Goal: Information Seeking & Learning: Learn about a topic

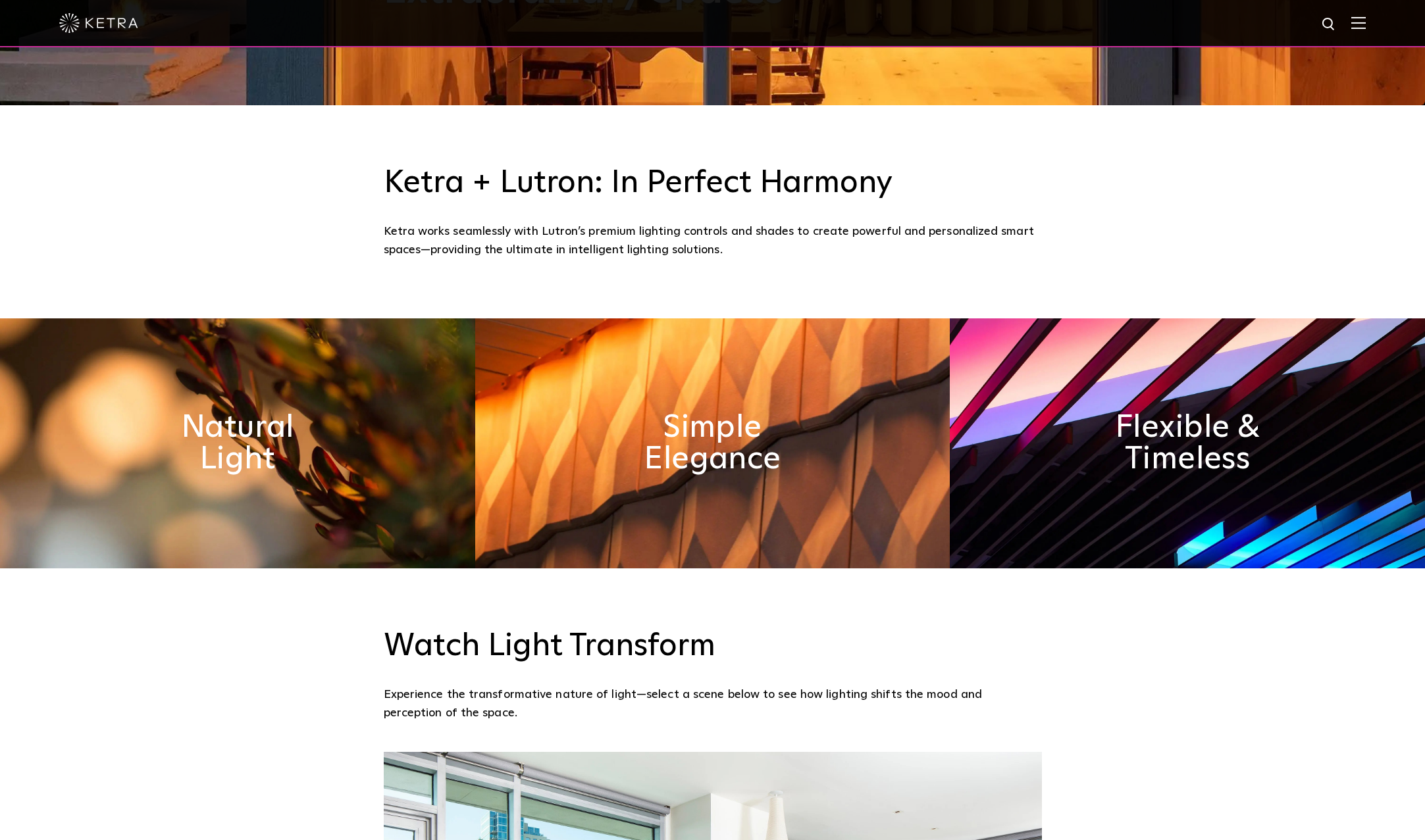
scroll to position [877, 0]
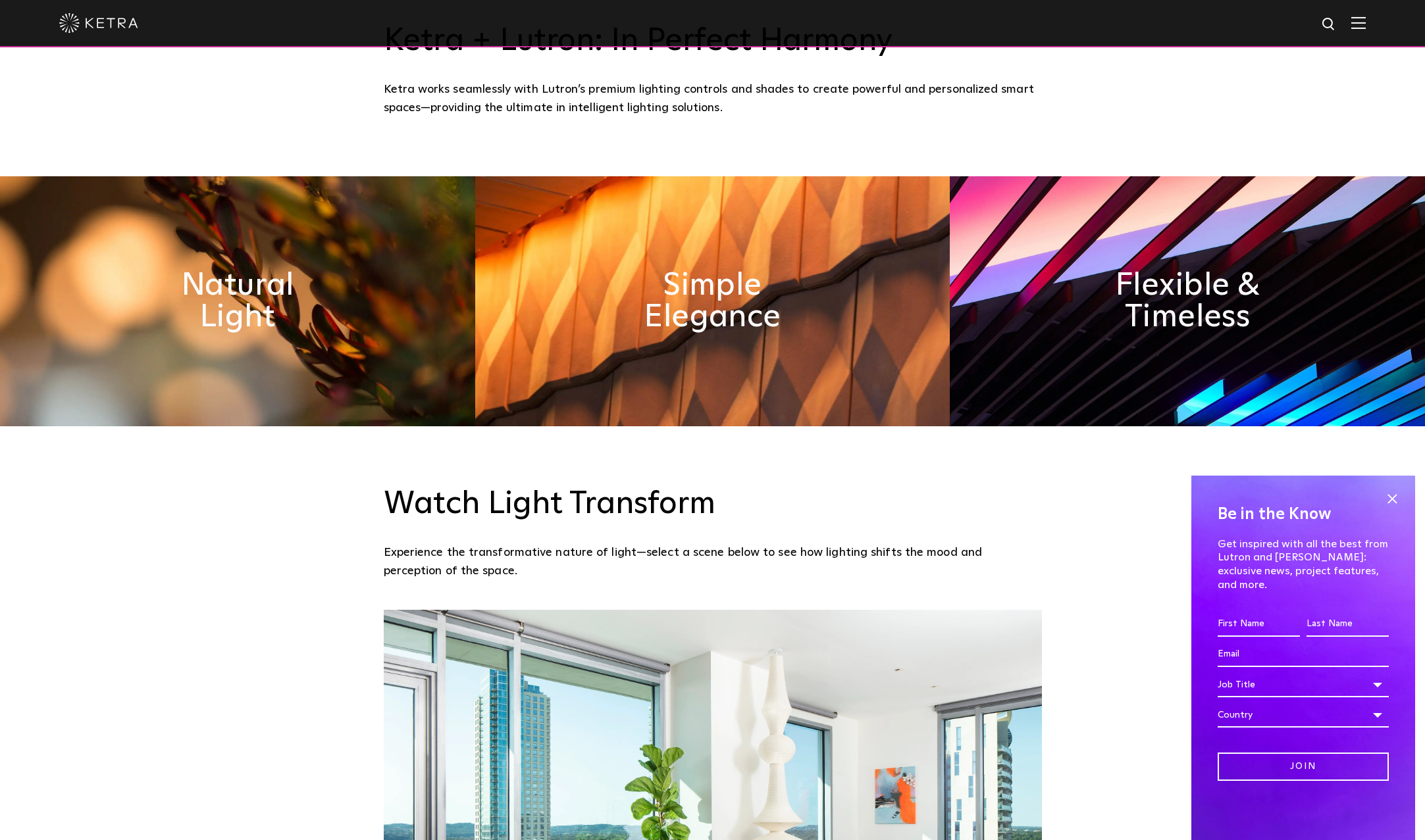
drag, startPoint x: 1386, startPoint y: 510, endPoint x: 1308, endPoint y: 500, distance: 78.6
click at [1386, 507] on span at bounding box center [1392, 499] width 20 height 20
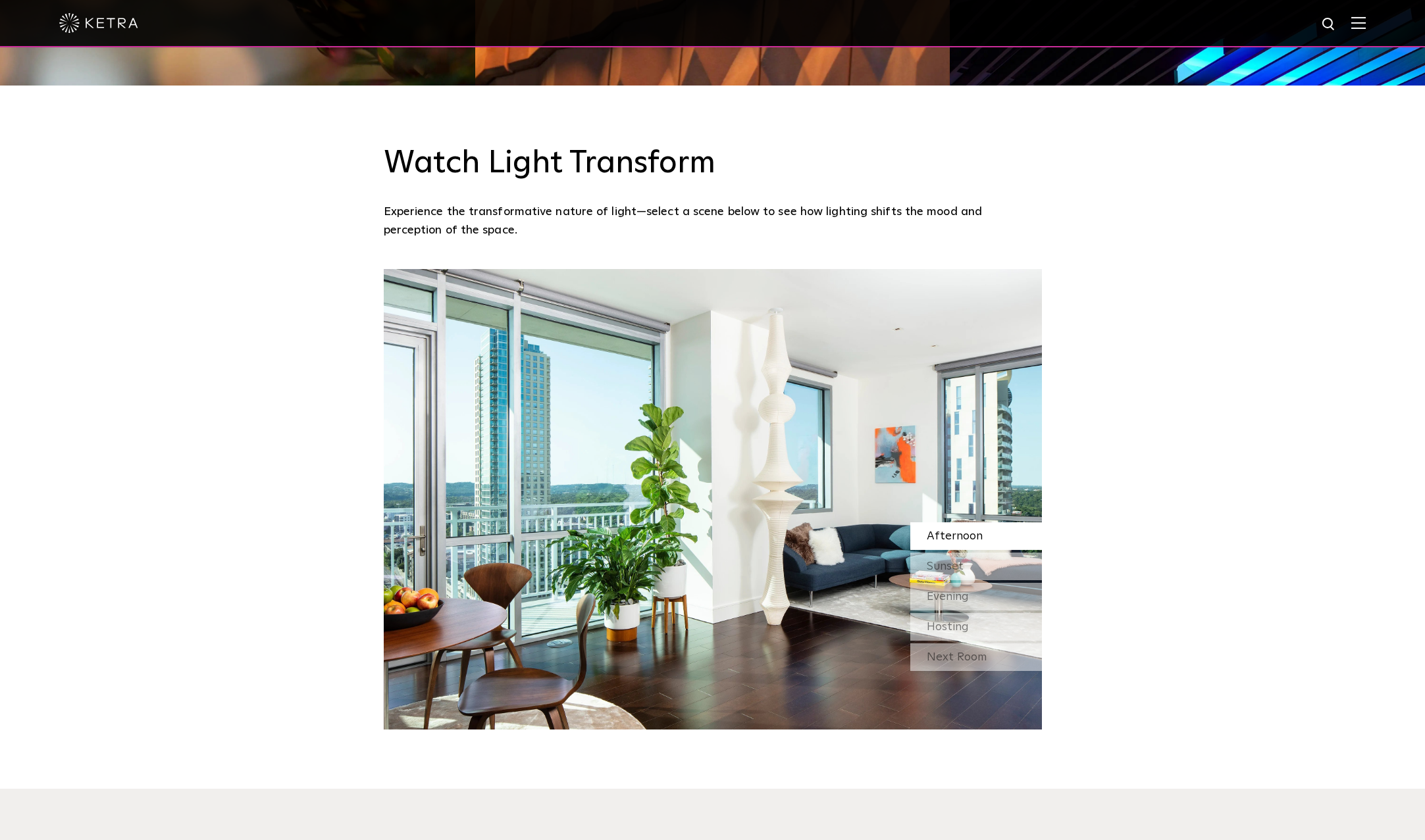
scroll to position [1229, 0]
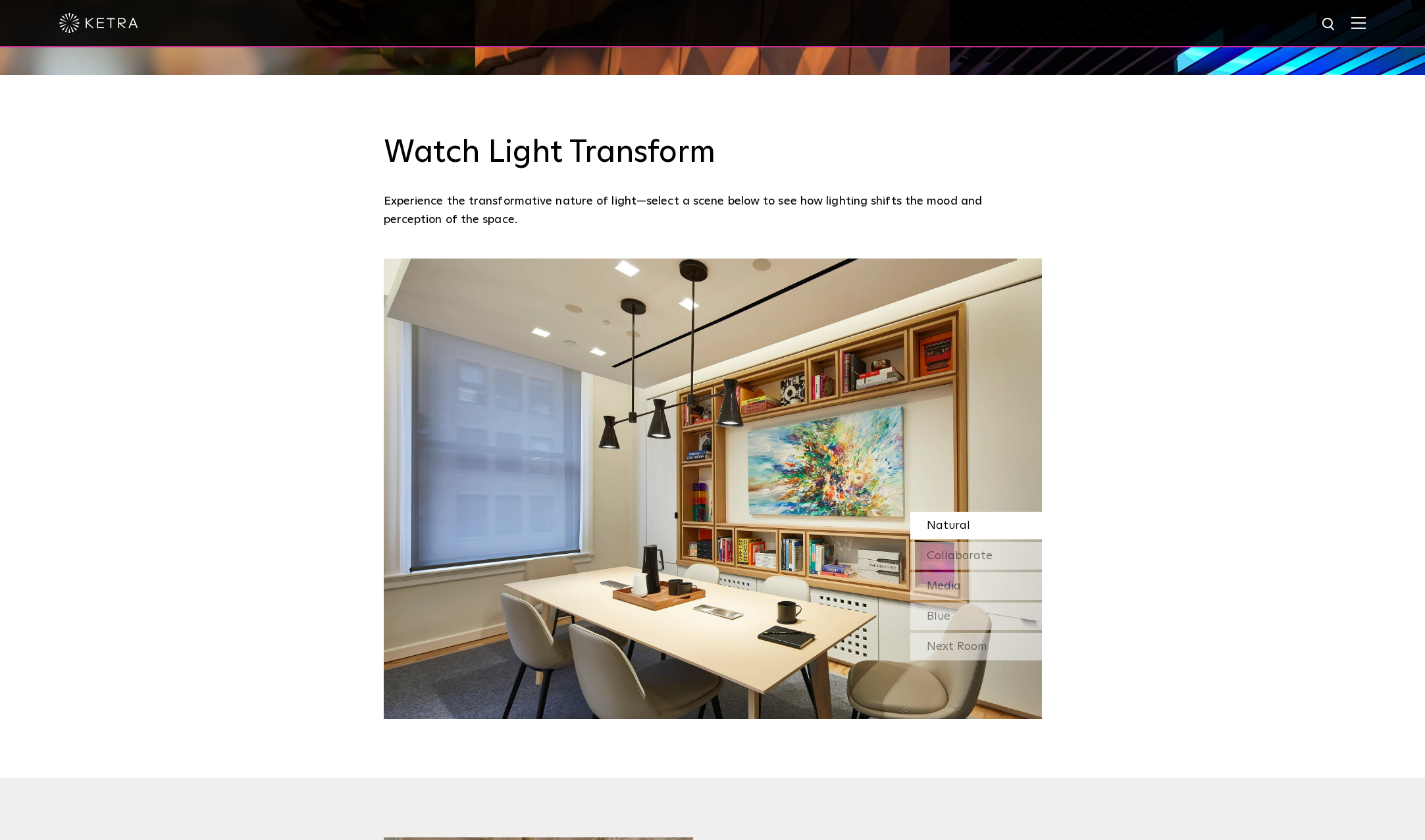
drag, startPoint x: 728, startPoint y: 392, endPoint x: 694, endPoint y: 393, distance: 34.0
click at [694, 393] on img at bounding box center [713, 489] width 659 height 461
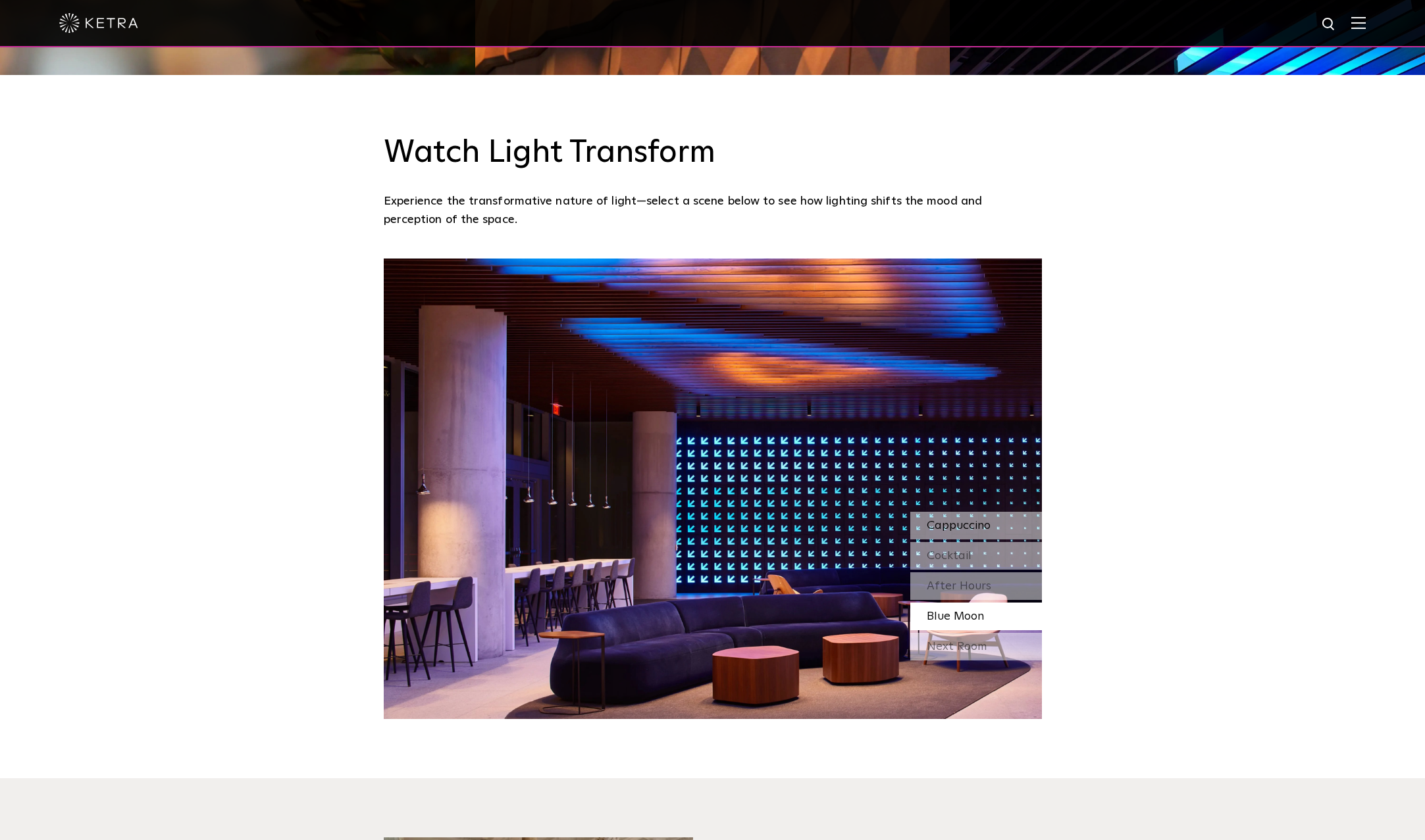
click at [965, 532] on span "Cappuccino" at bounding box center [958, 525] width 64 height 12
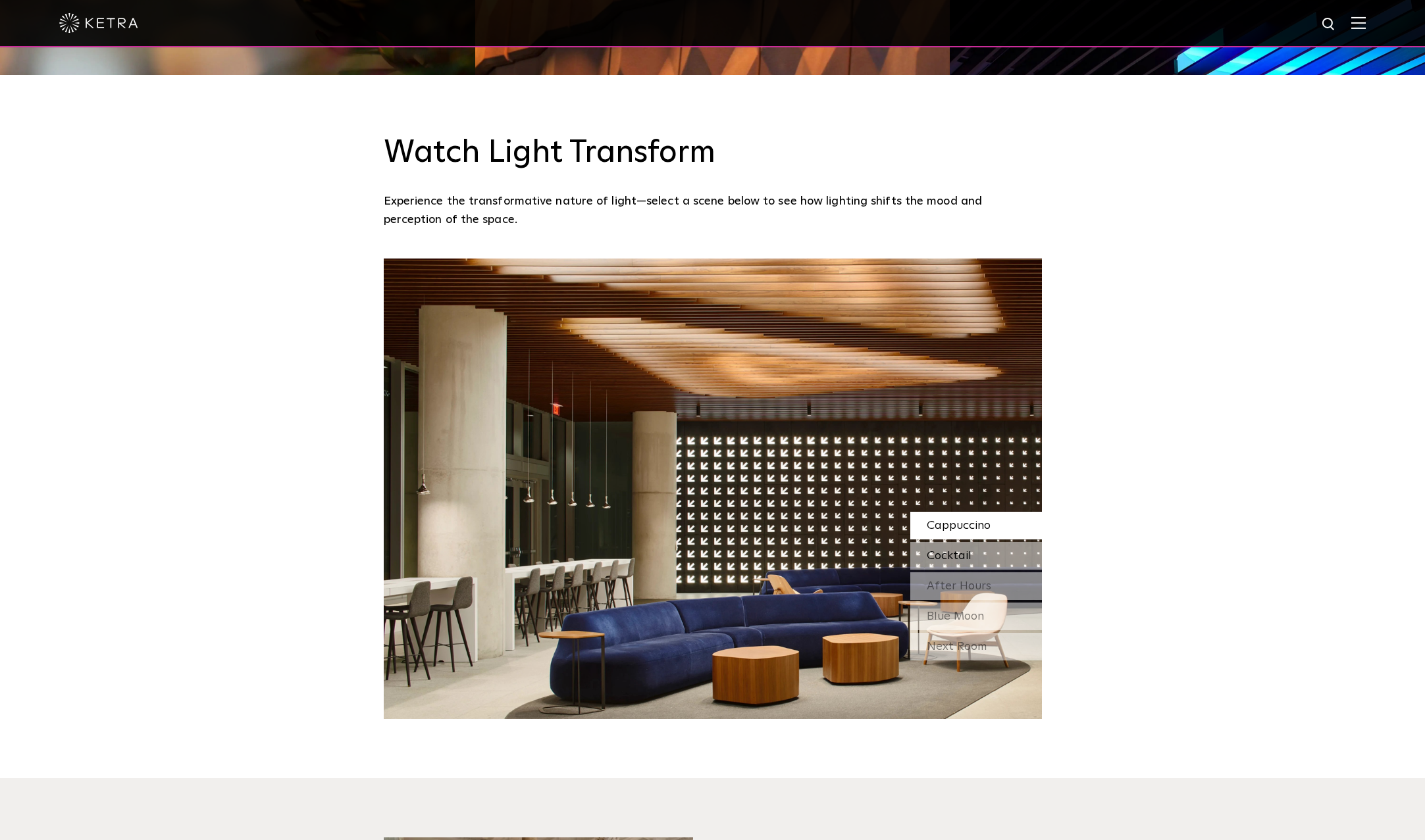
click at [967, 550] on span "Cocktail" at bounding box center [949, 555] width 45 height 12
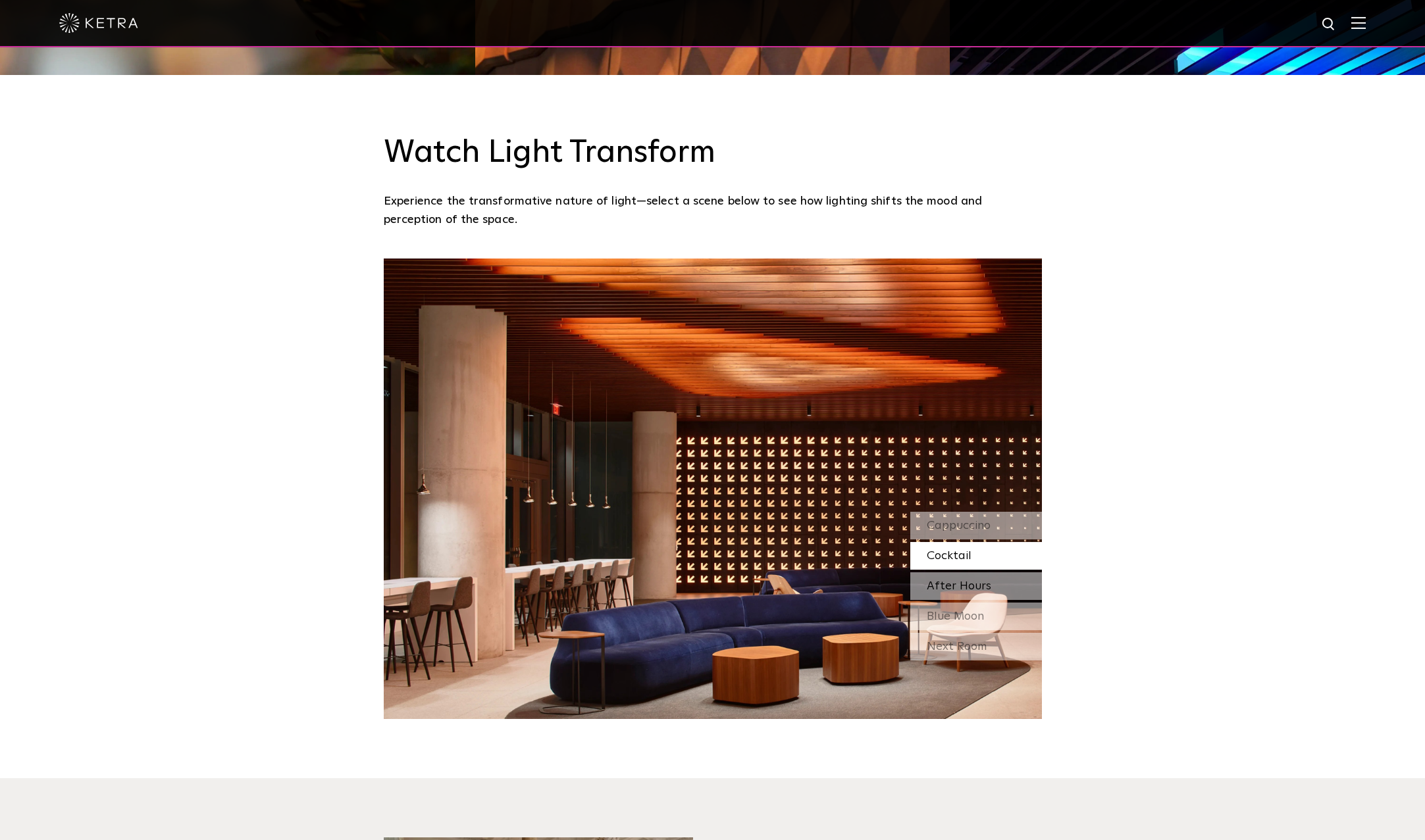
click at [983, 580] on span "After Hours" at bounding box center [959, 586] width 65 height 12
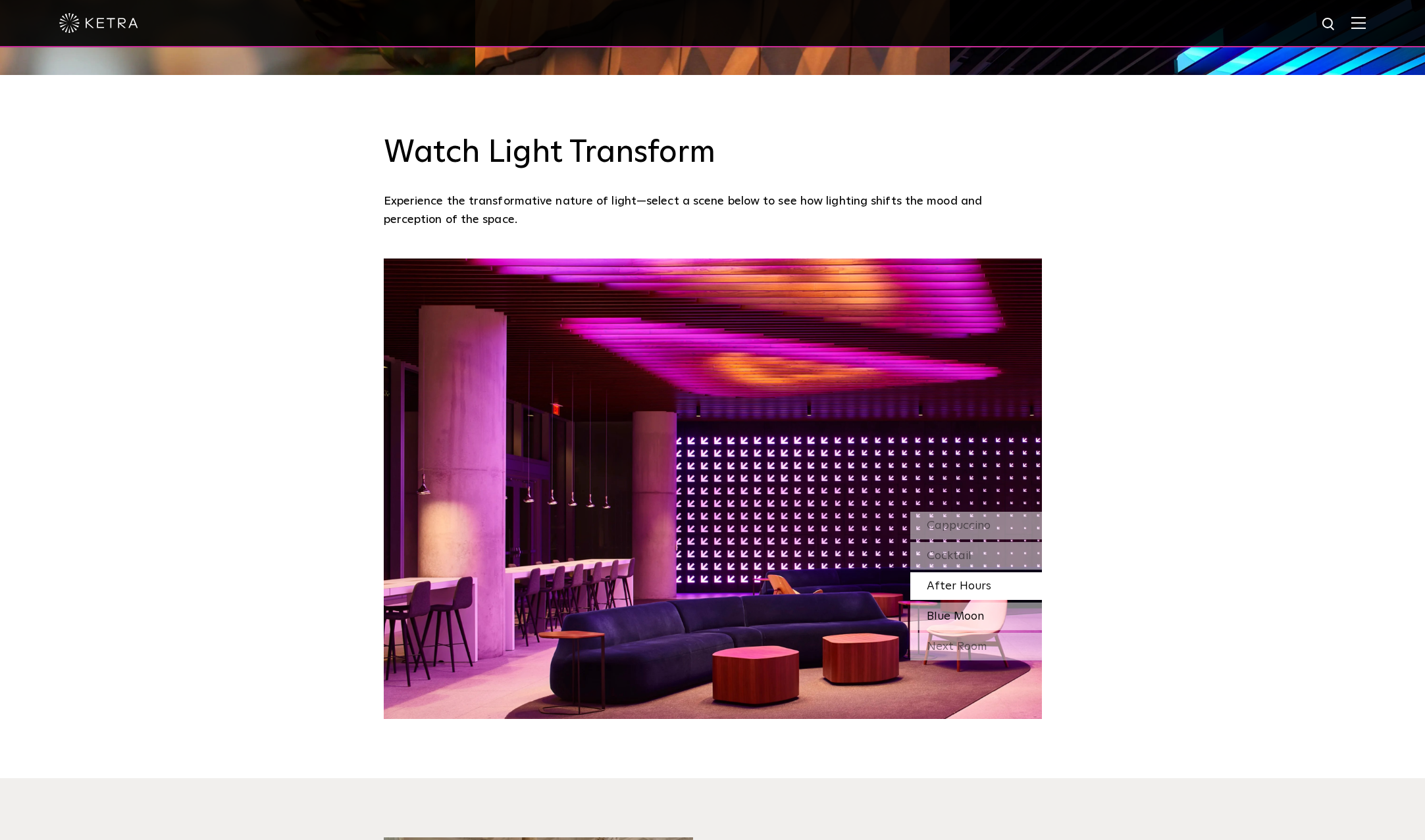
click at [977, 625] on div "Blue Moon" at bounding box center [976, 616] width 131 height 28
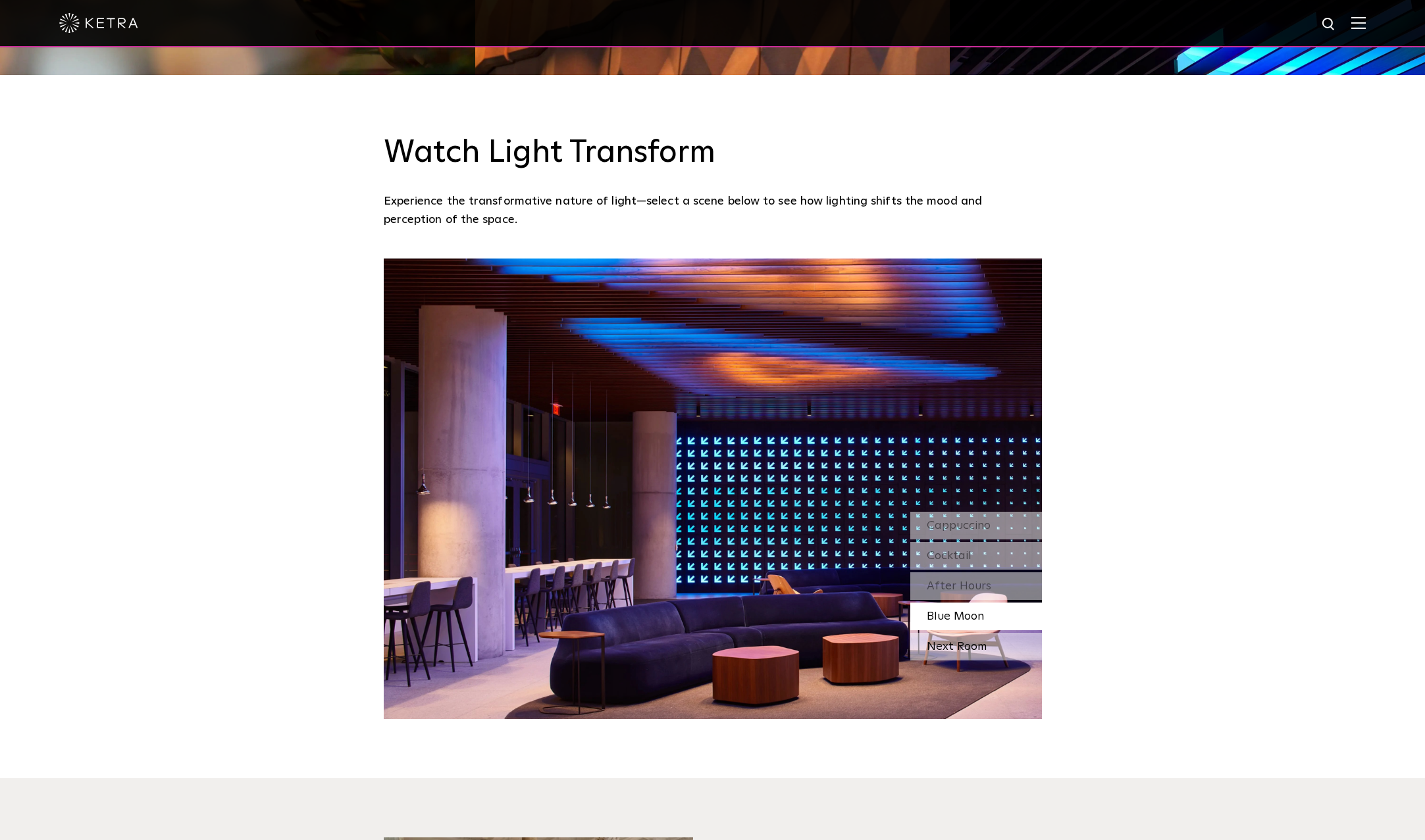
click at [970, 643] on div "Next Room" at bounding box center [976, 647] width 131 height 28
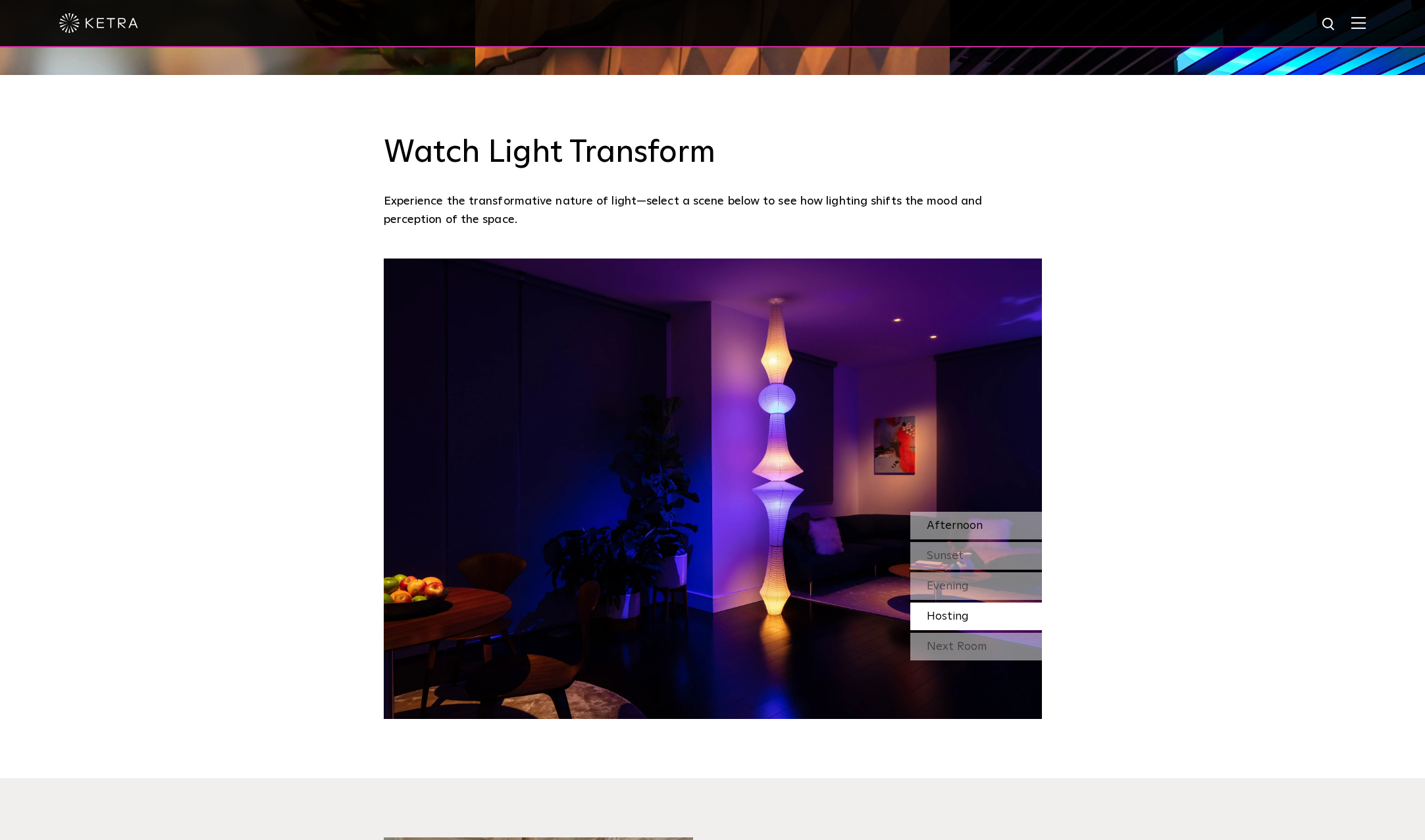
click at [965, 520] on span "Afternoon" at bounding box center [954, 525] width 56 height 12
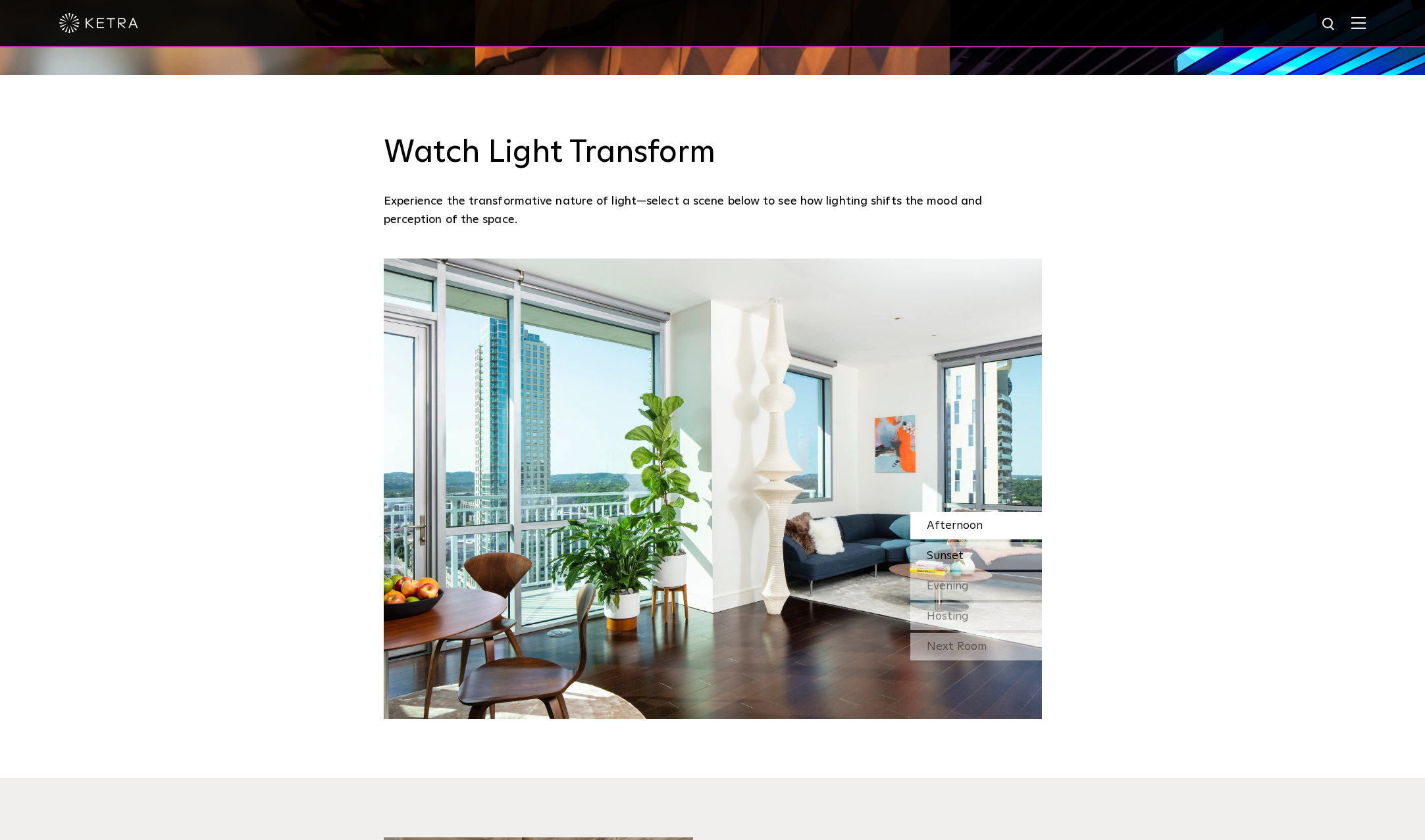
click at [967, 551] on div "Sunset" at bounding box center [976, 555] width 131 height 28
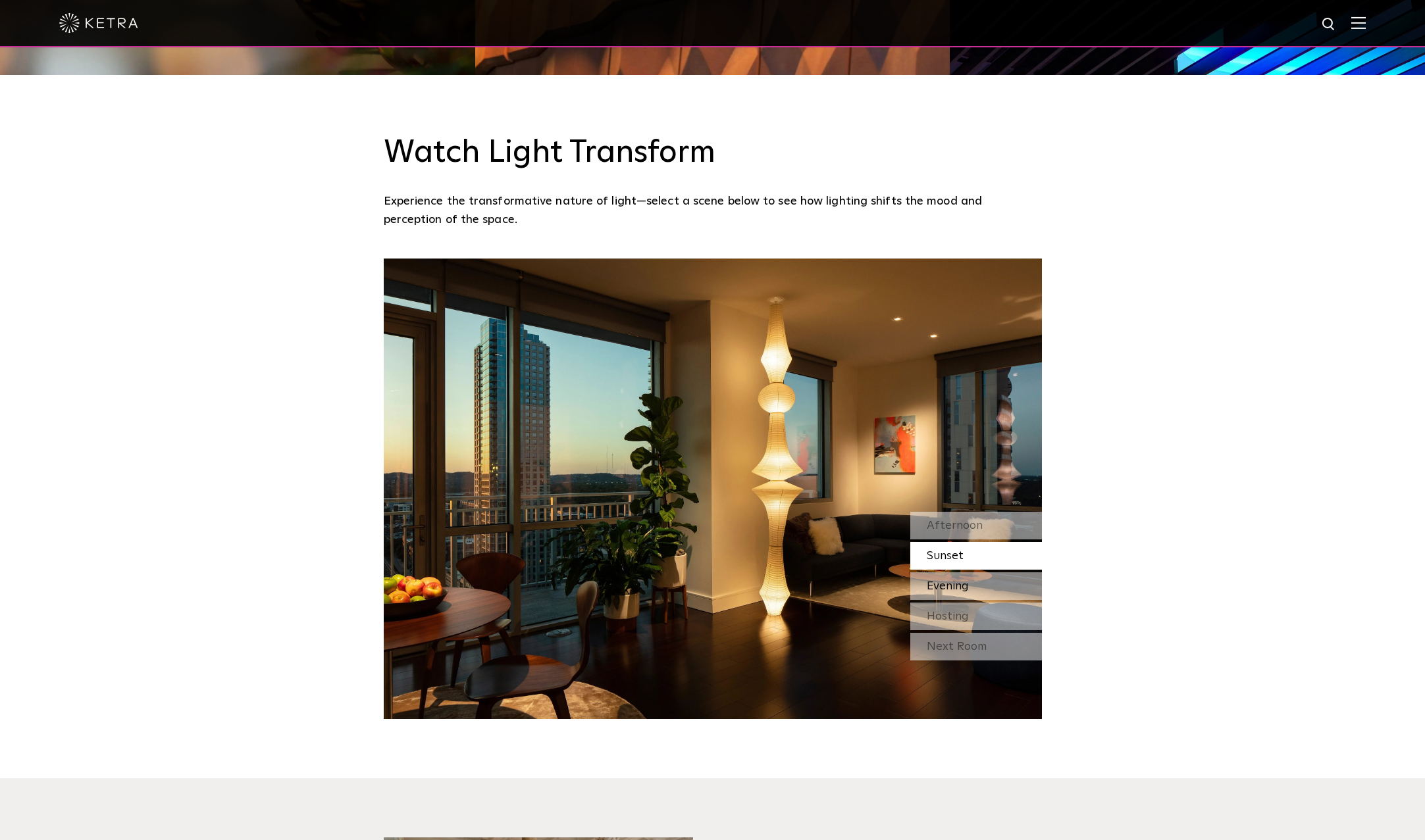
click at [963, 583] on span "Evening" at bounding box center [948, 586] width 42 height 12
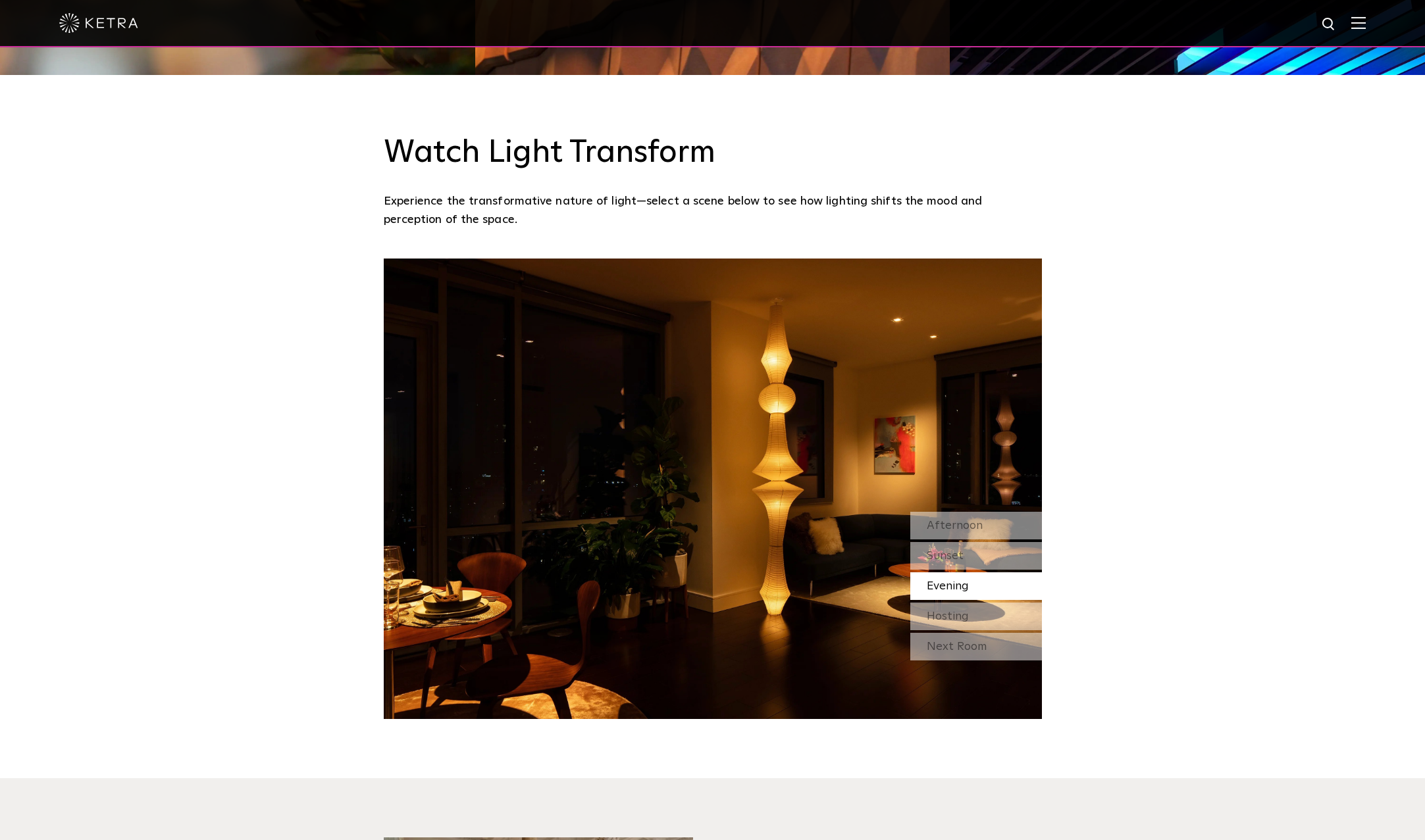
click at [865, 498] on img at bounding box center [713, 489] width 659 height 461
click at [967, 554] on div "Sunset" at bounding box center [976, 555] width 131 height 28
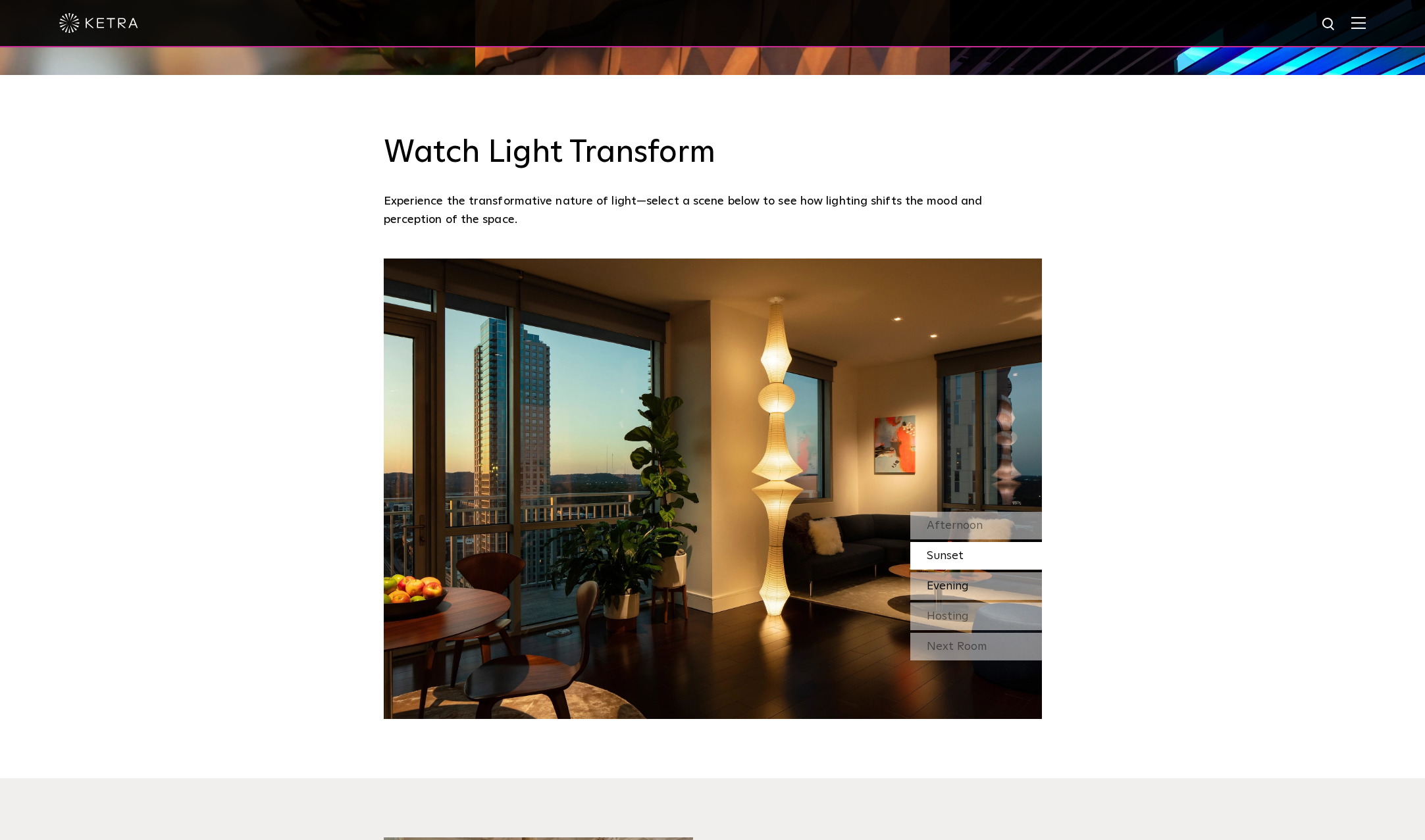
click at [972, 590] on div "Evening" at bounding box center [976, 586] width 131 height 28
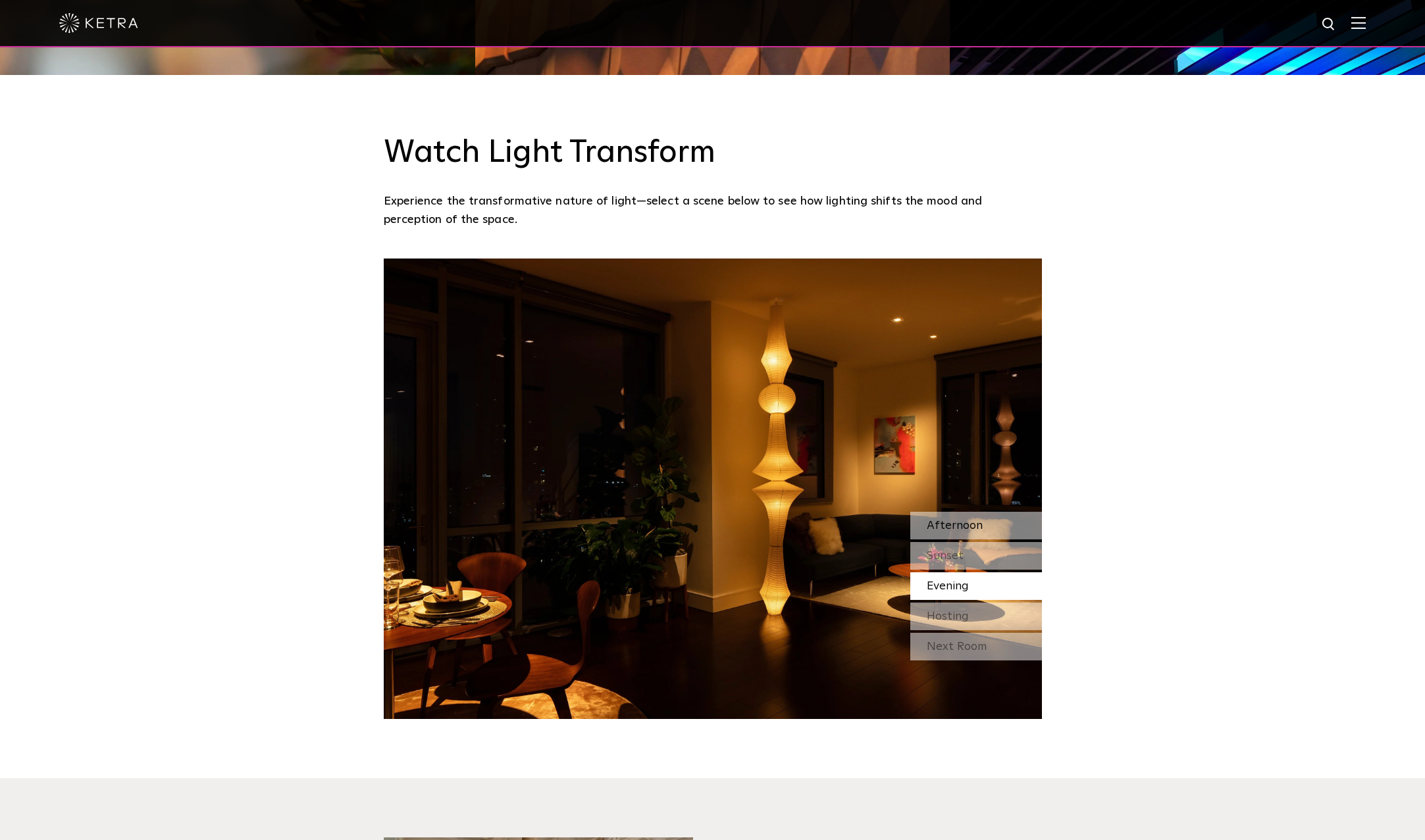
click at [958, 523] on span "Afternoon" at bounding box center [954, 525] width 56 height 12
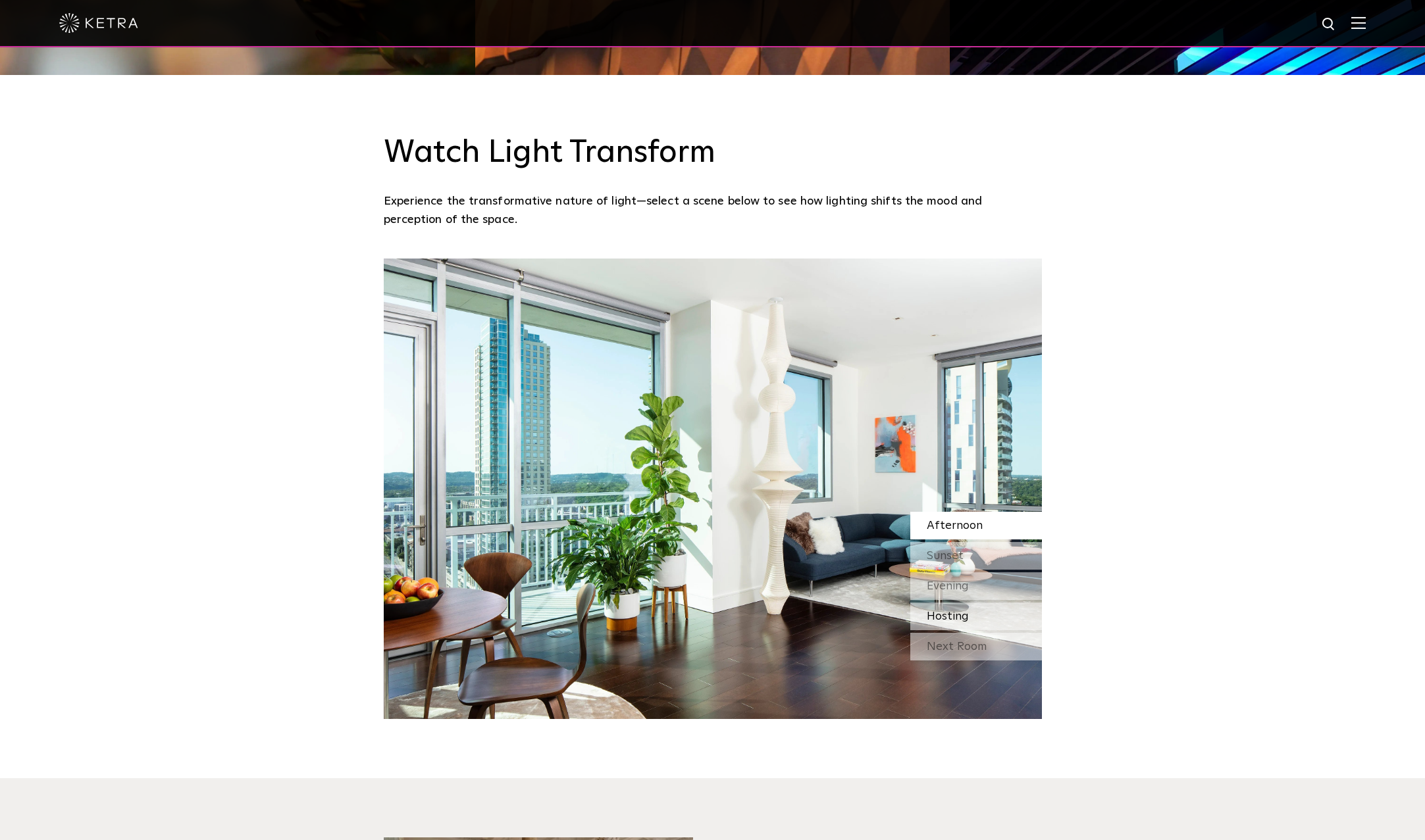
click at [955, 613] on span "Hosting" at bounding box center [948, 616] width 42 height 12
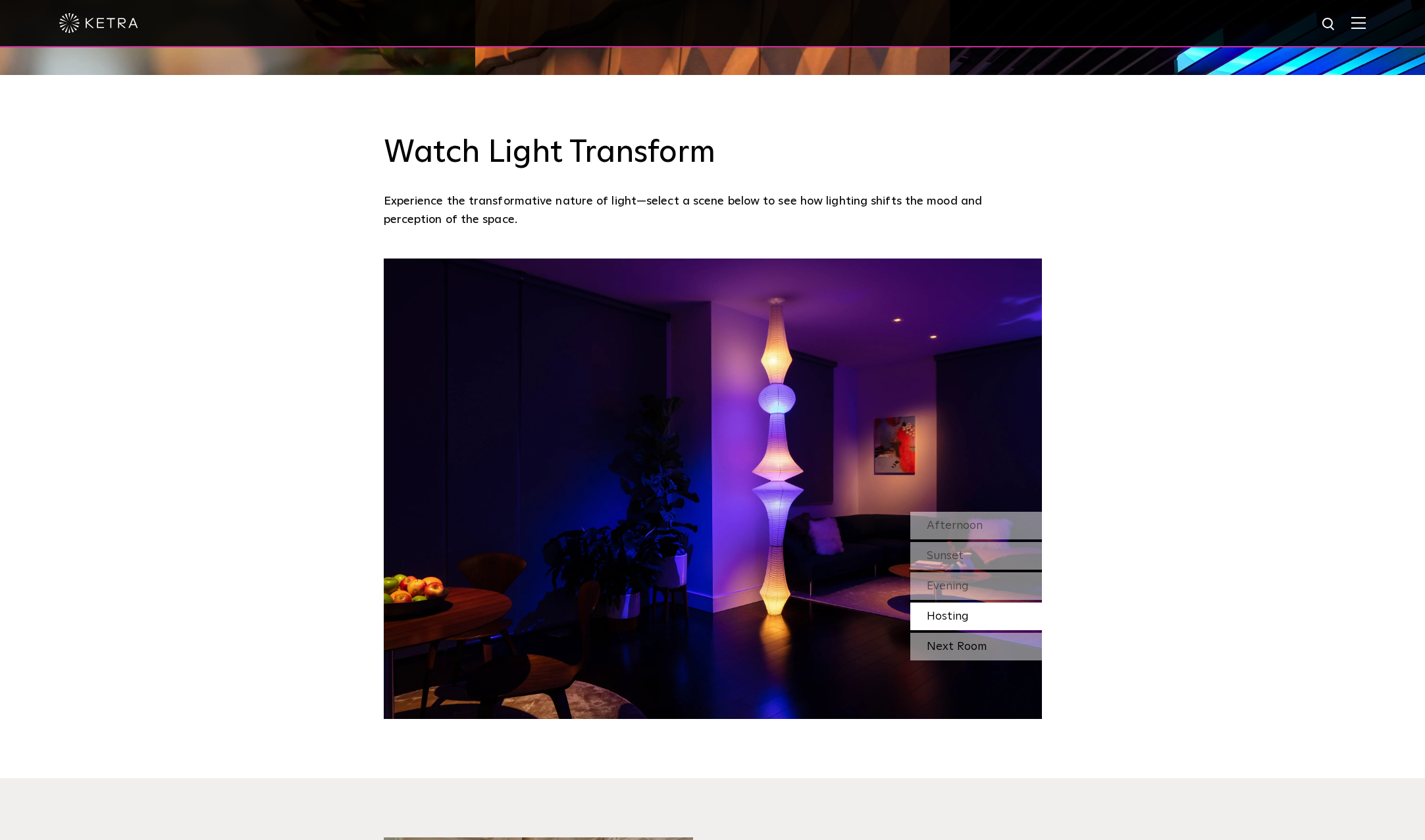
click at [951, 650] on div "Next Room" at bounding box center [976, 647] width 131 height 28
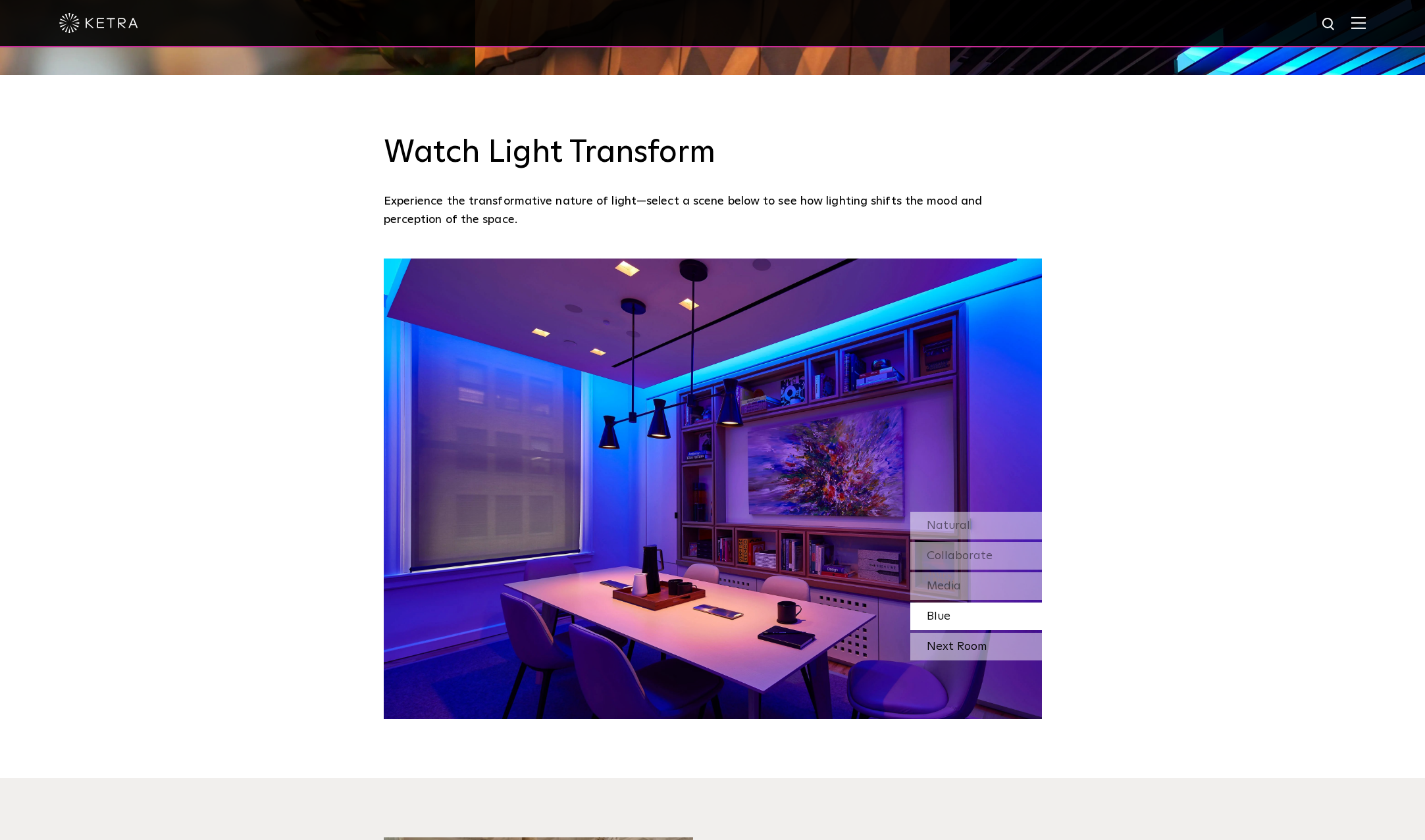
click at [953, 650] on div "Next Room" at bounding box center [976, 647] width 131 height 28
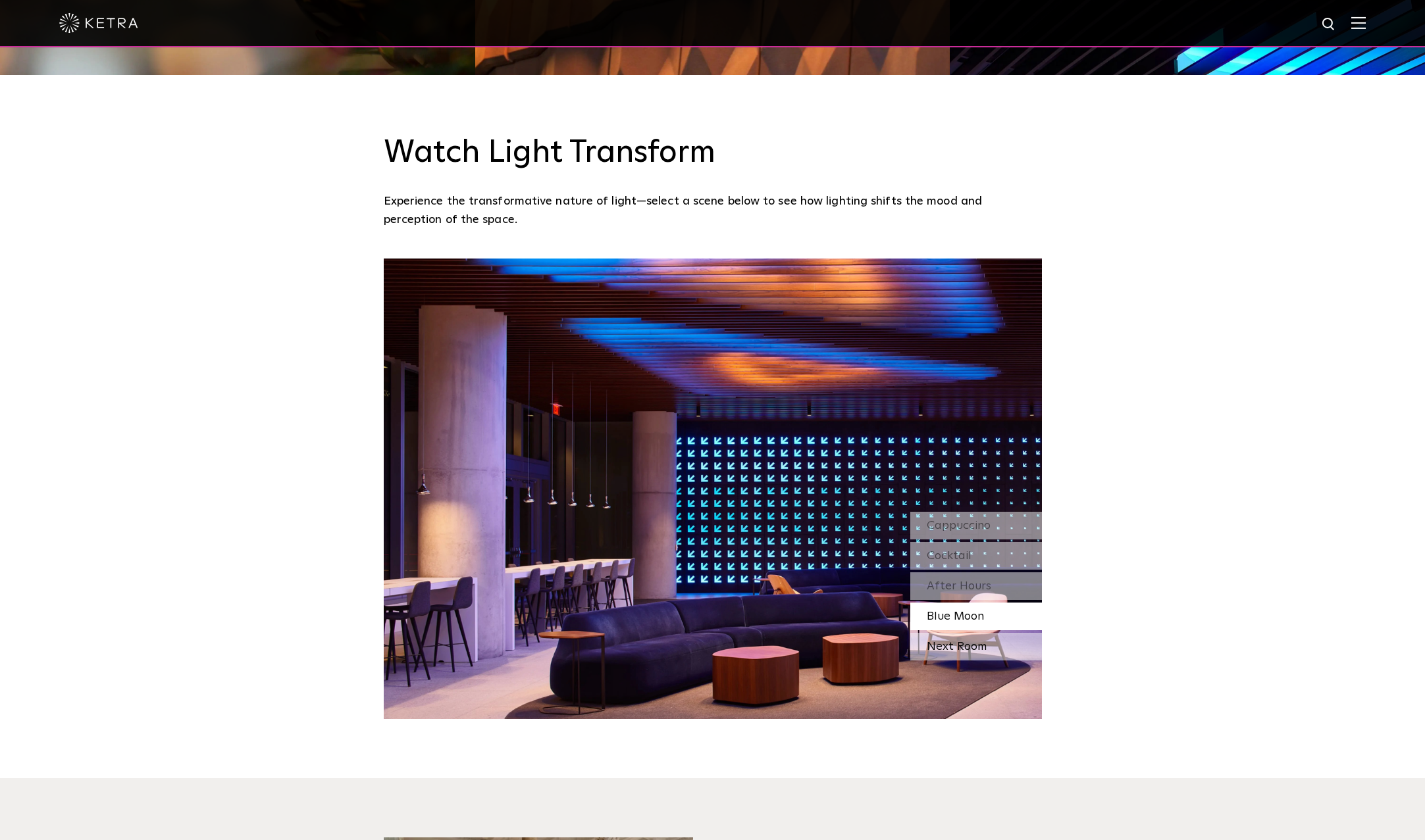
click at [954, 650] on div "Next Room" at bounding box center [976, 647] width 131 height 28
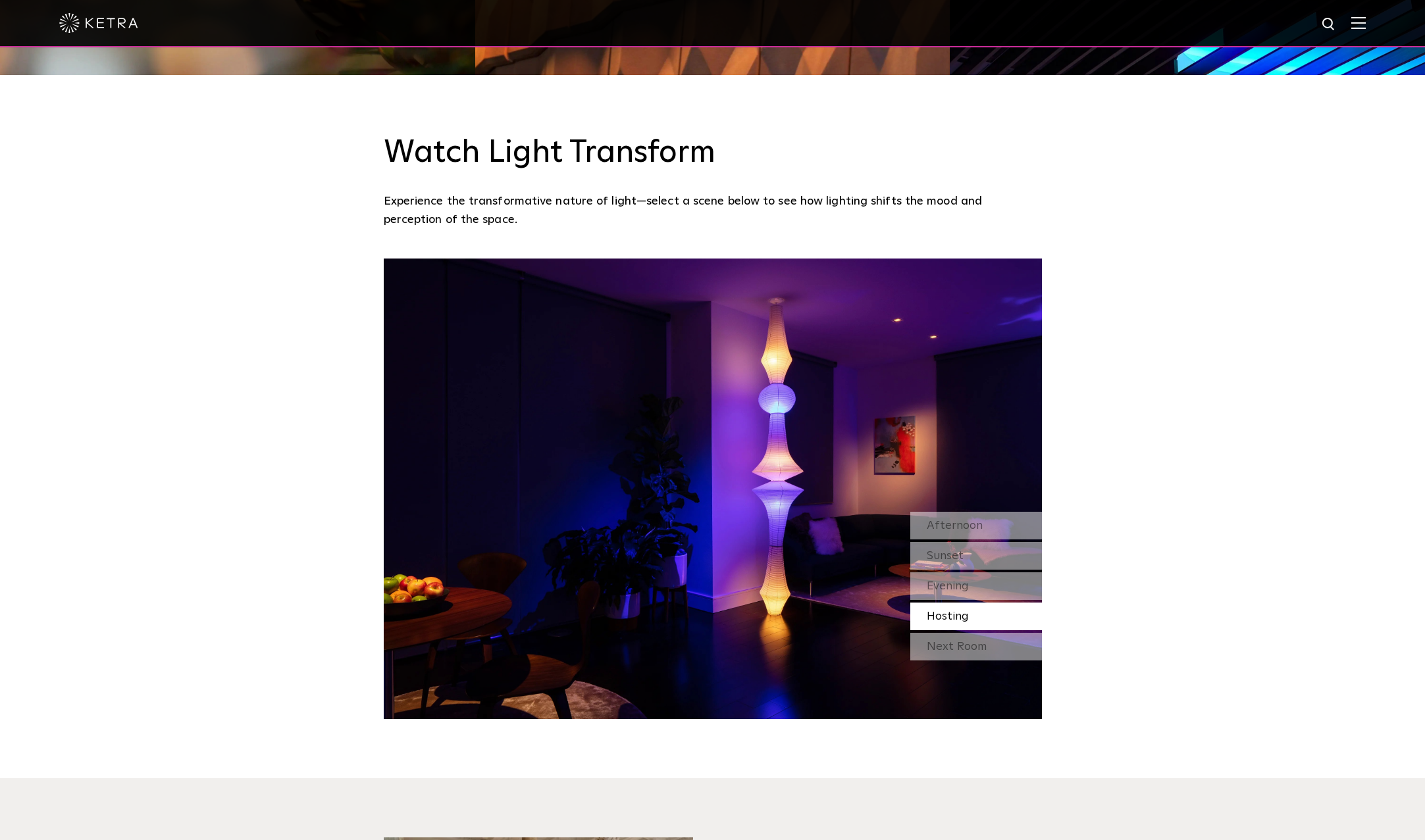
click at [954, 650] on div "Next Room" at bounding box center [976, 647] width 131 height 28
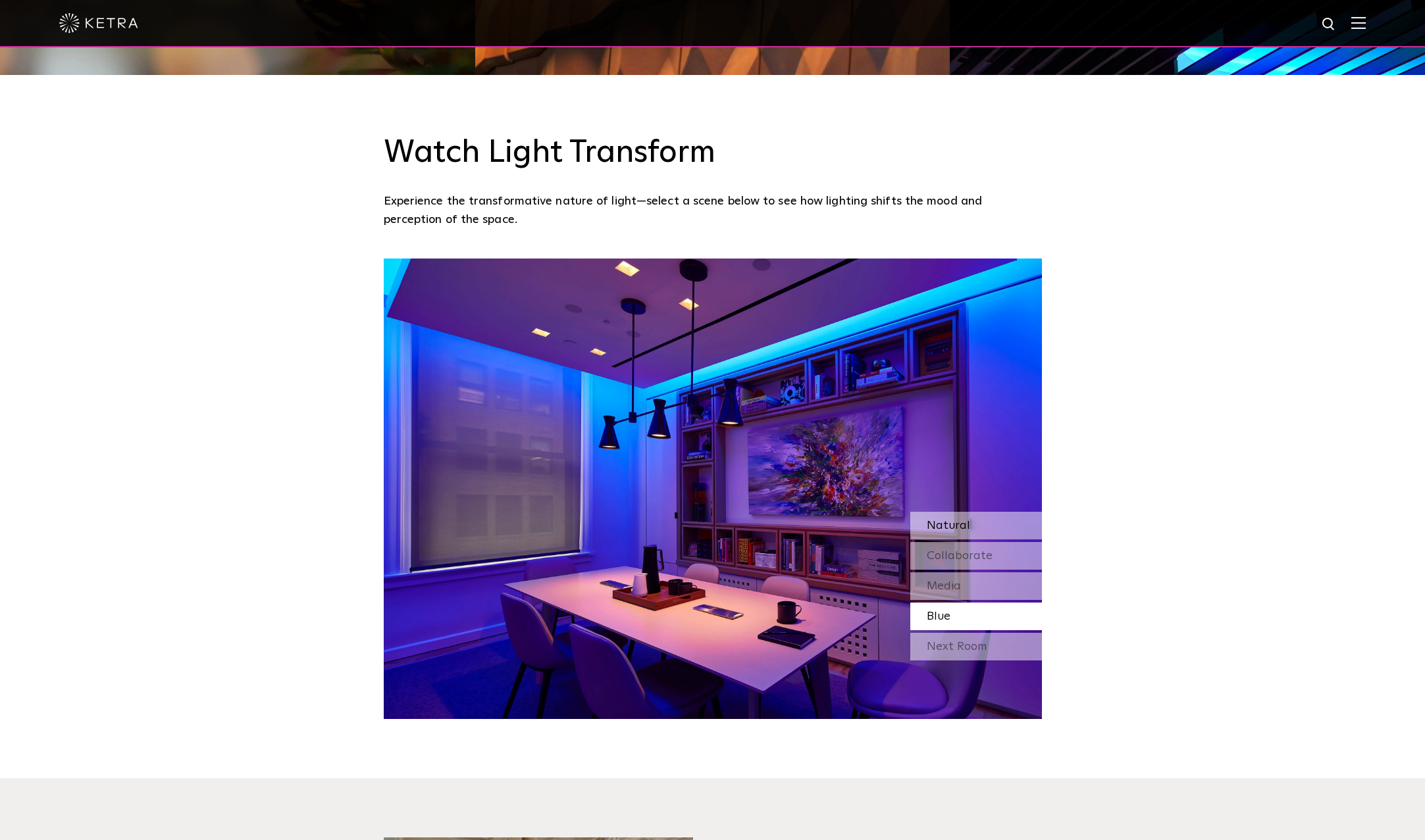
click at [946, 526] on span "Natural" at bounding box center [948, 525] width 43 height 12
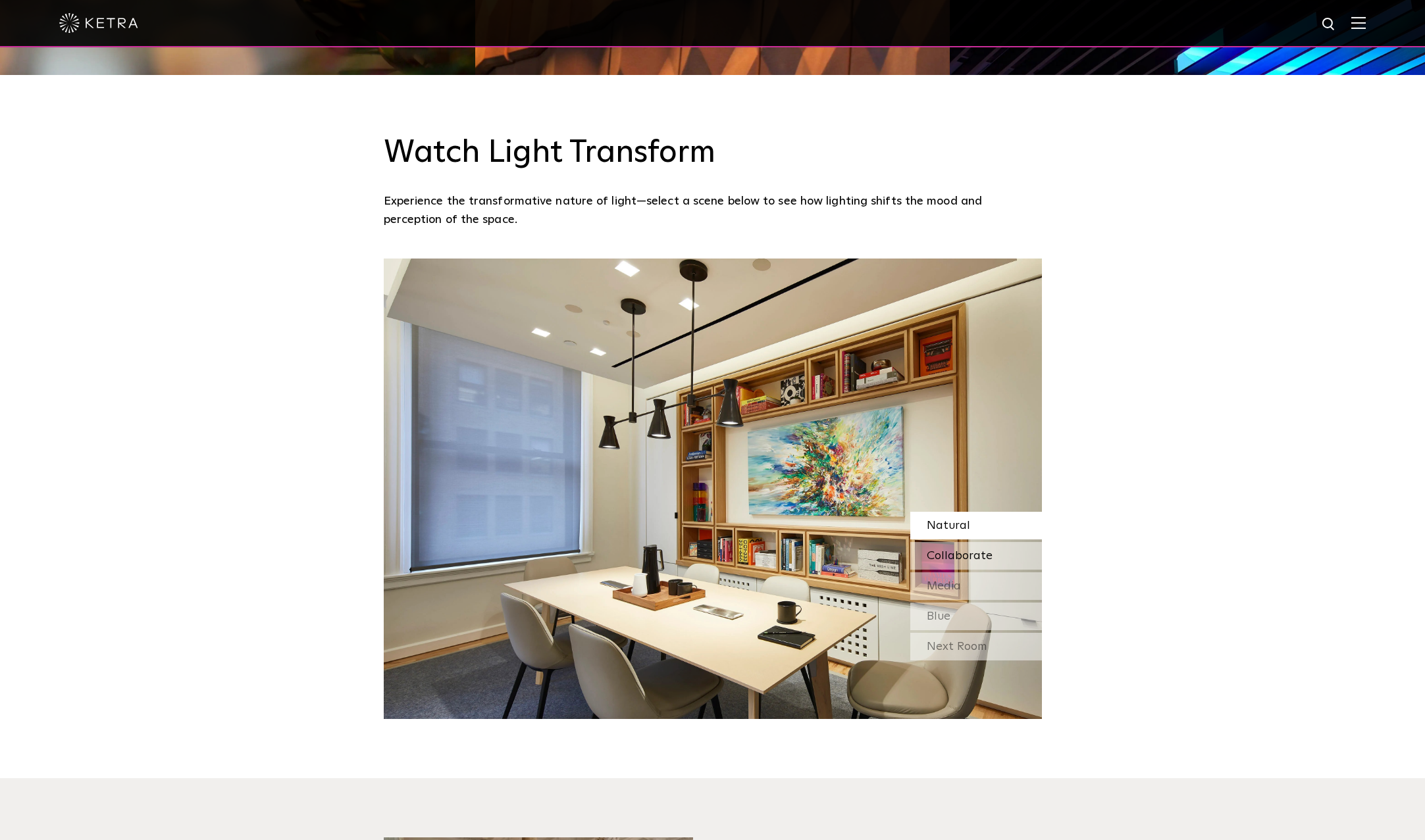
click at [962, 553] on span "Collaborate" at bounding box center [960, 555] width 66 height 12
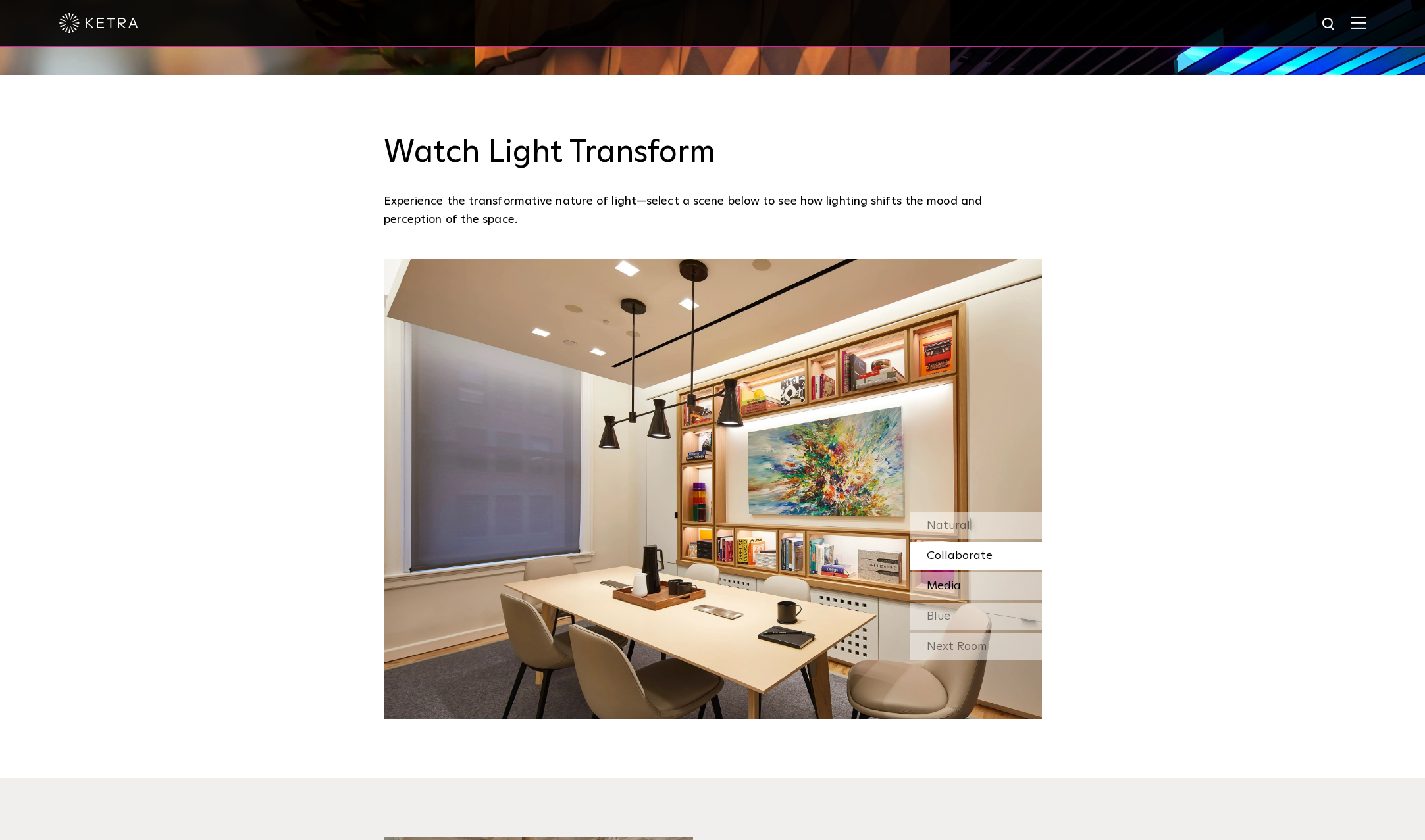
click at [976, 588] on div "Media" at bounding box center [976, 586] width 131 height 28
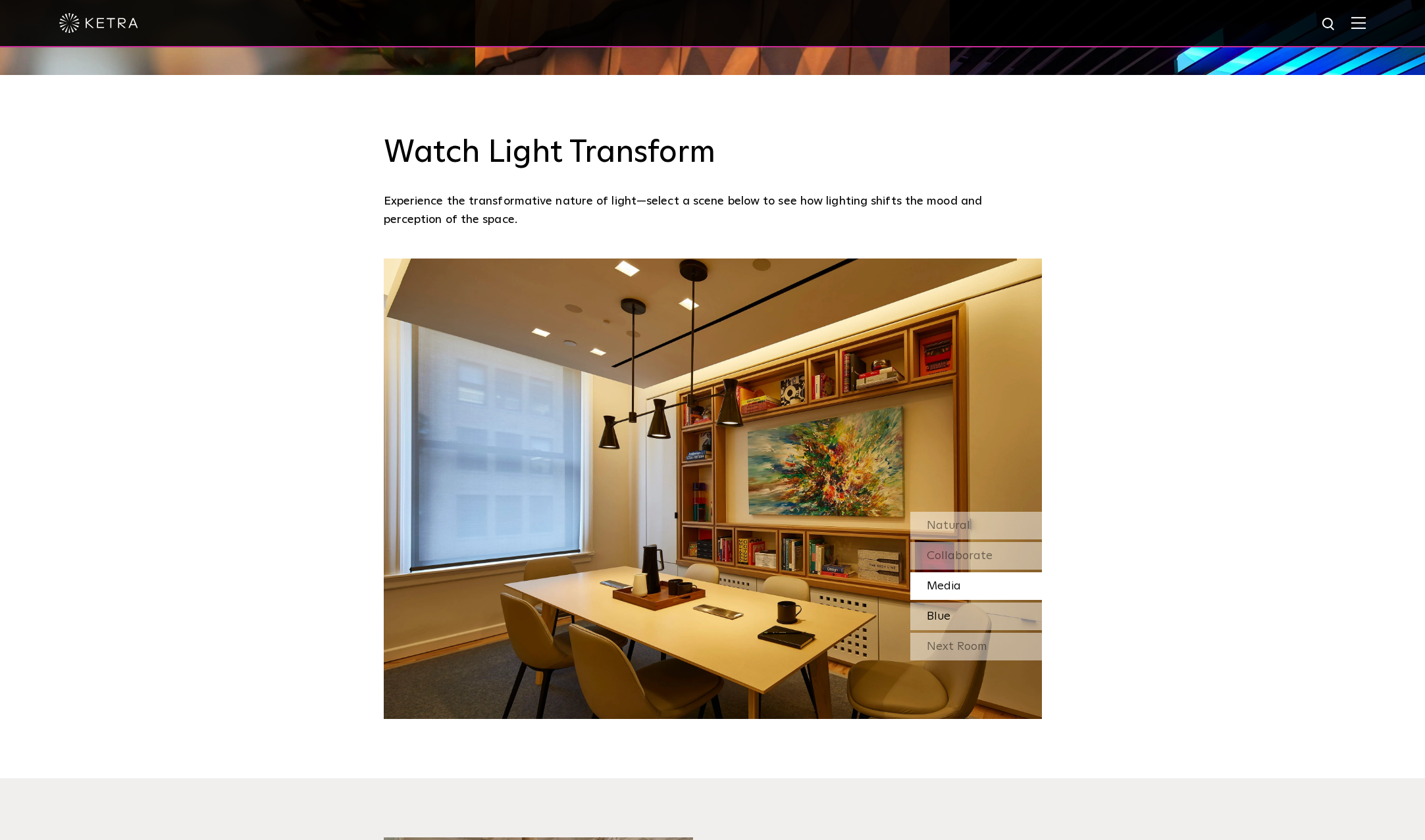
click at [967, 616] on div "Blue" at bounding box center [976, 616] width 131 height 28
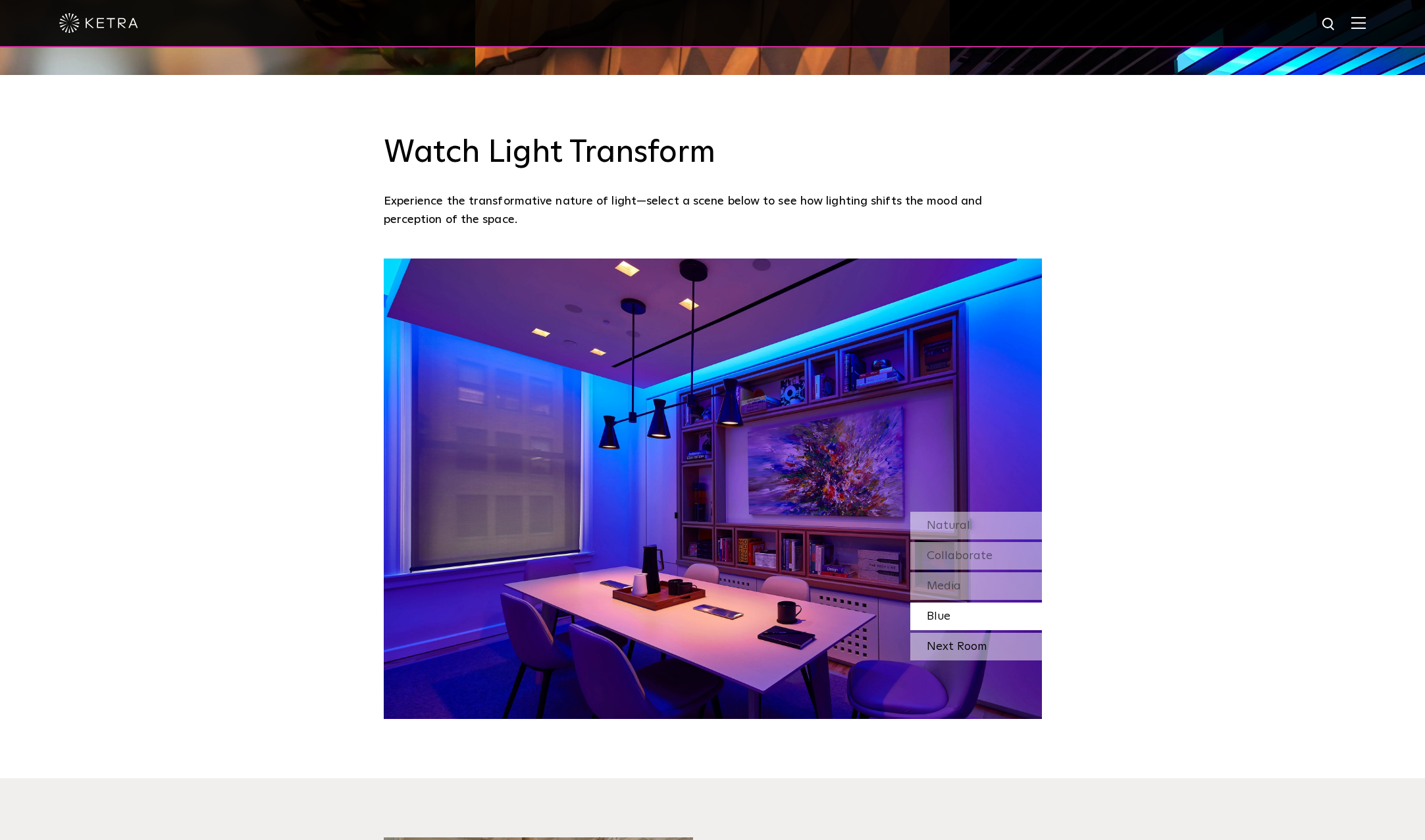
click at [968, 649] on div "Next Room" at bounding box center [976, 647] width 131 height 28
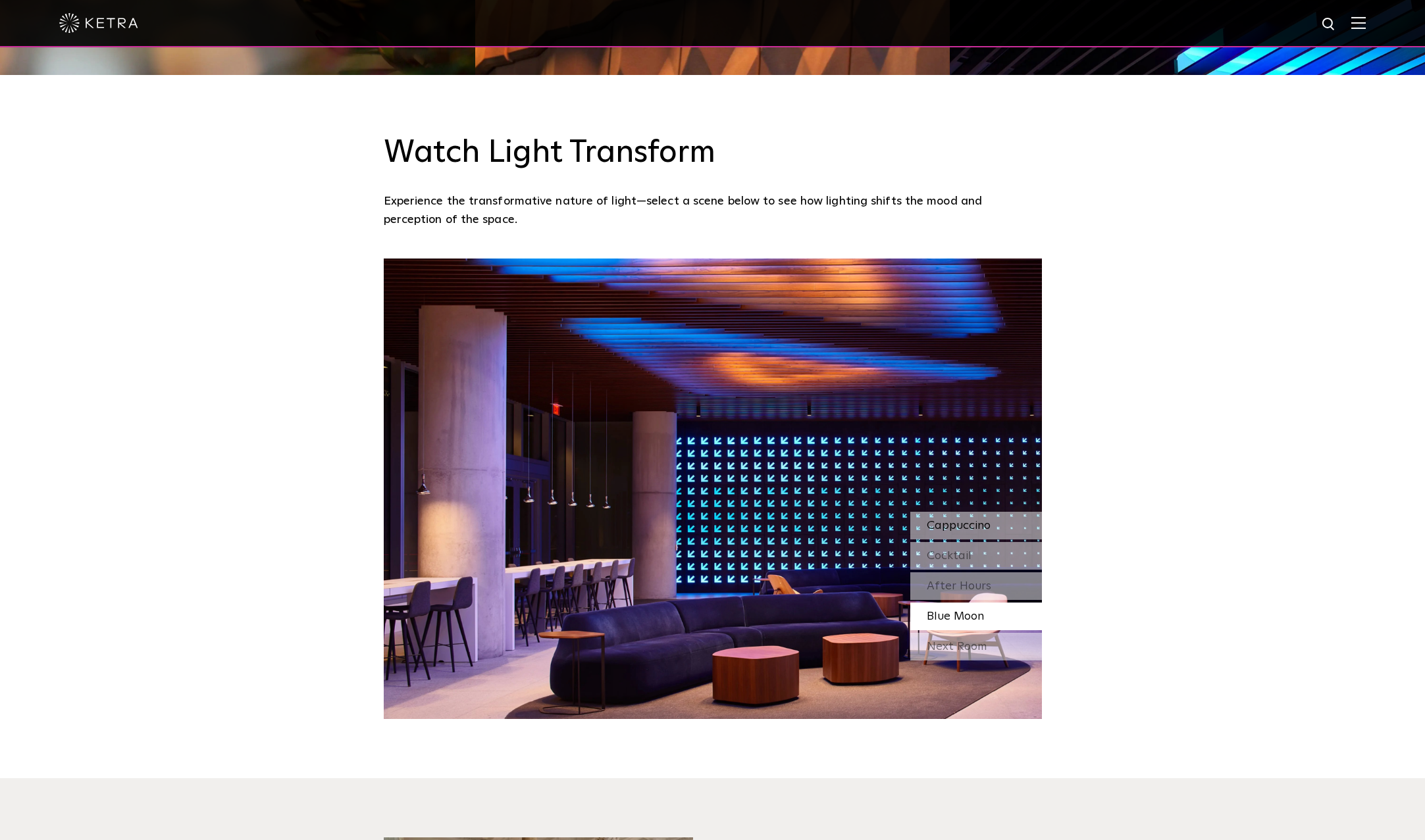
click at [956, 525] on span "Cappuccino" at bounding box center [958, 525] width 64 height 12
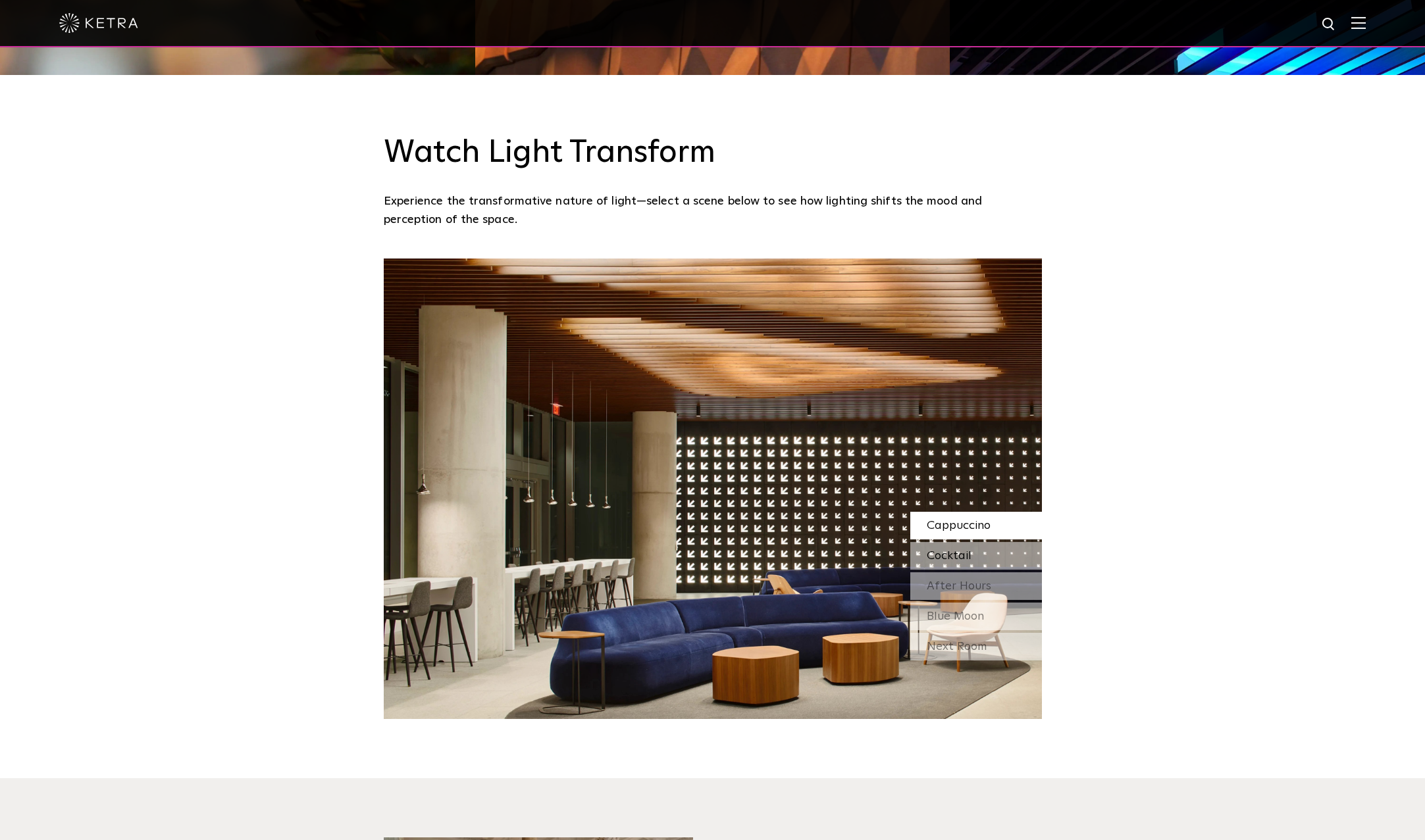
click at [959, 550] on span "Cocktail" at bounding box center [949, 555] width 45 height 12
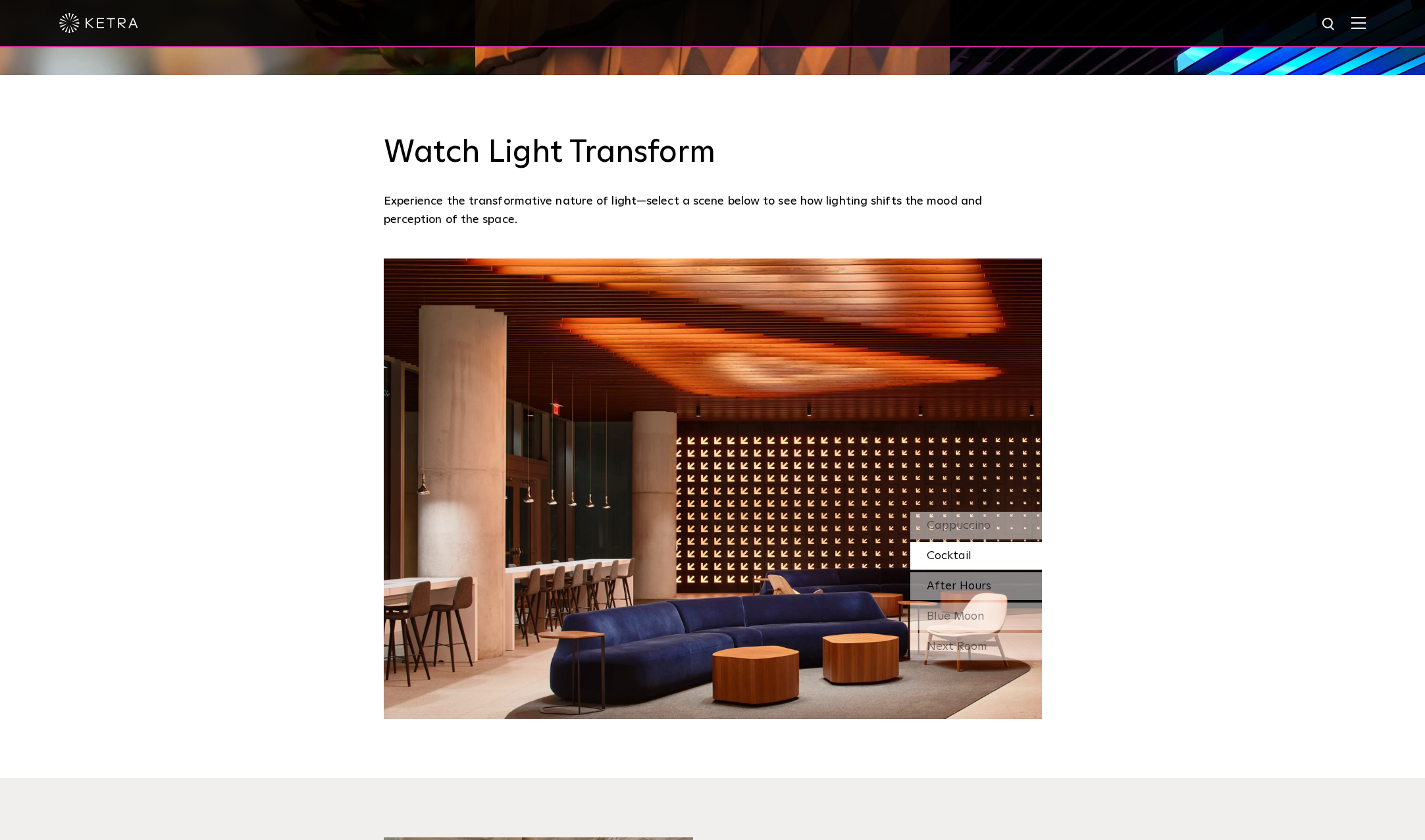
click at [957, 573] on div "After Hours" at bounding box center [976, 586] width 131 height 28
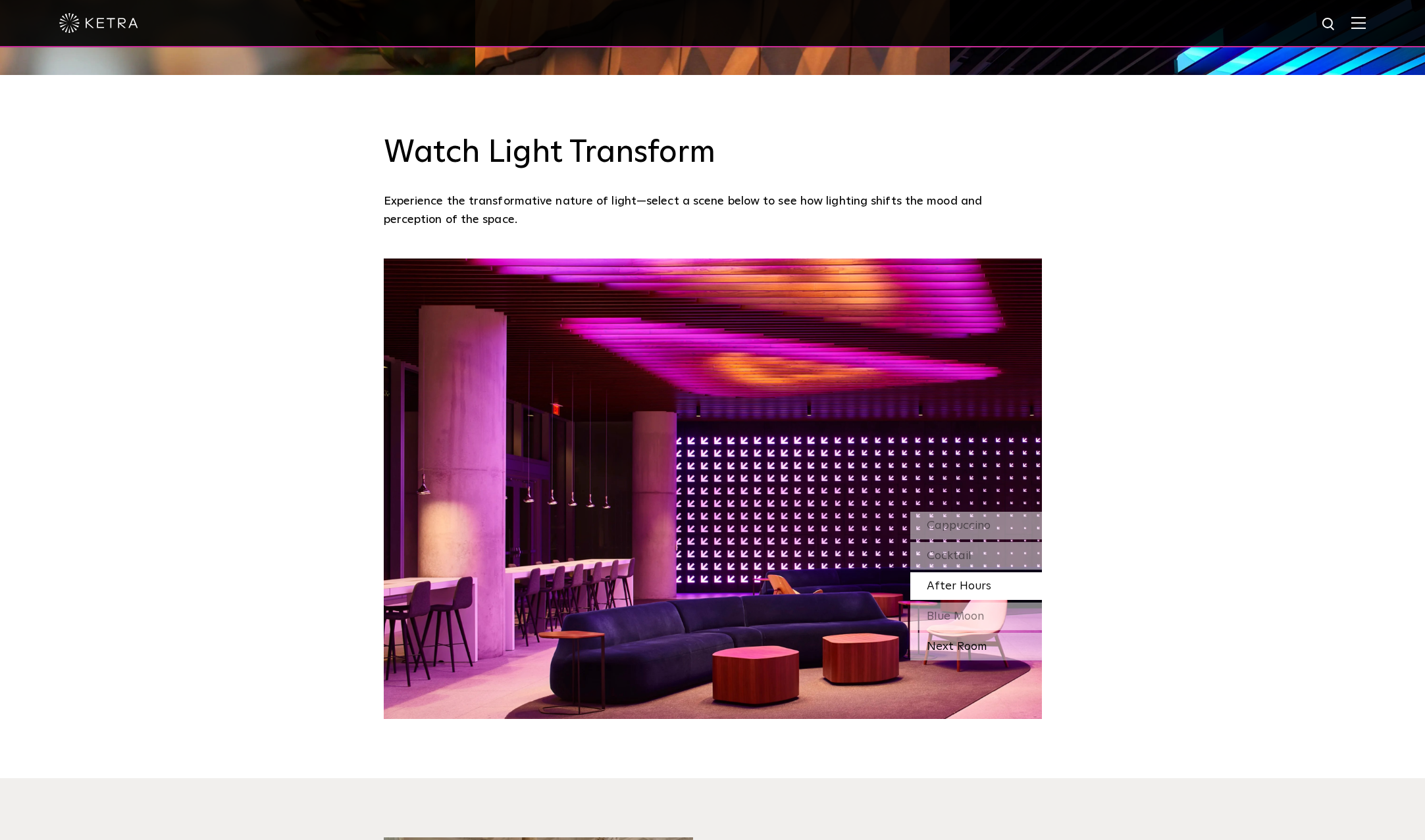
click at [964, 651] on div "Next Room" at bounding box center [976, 647] width 131 height 28
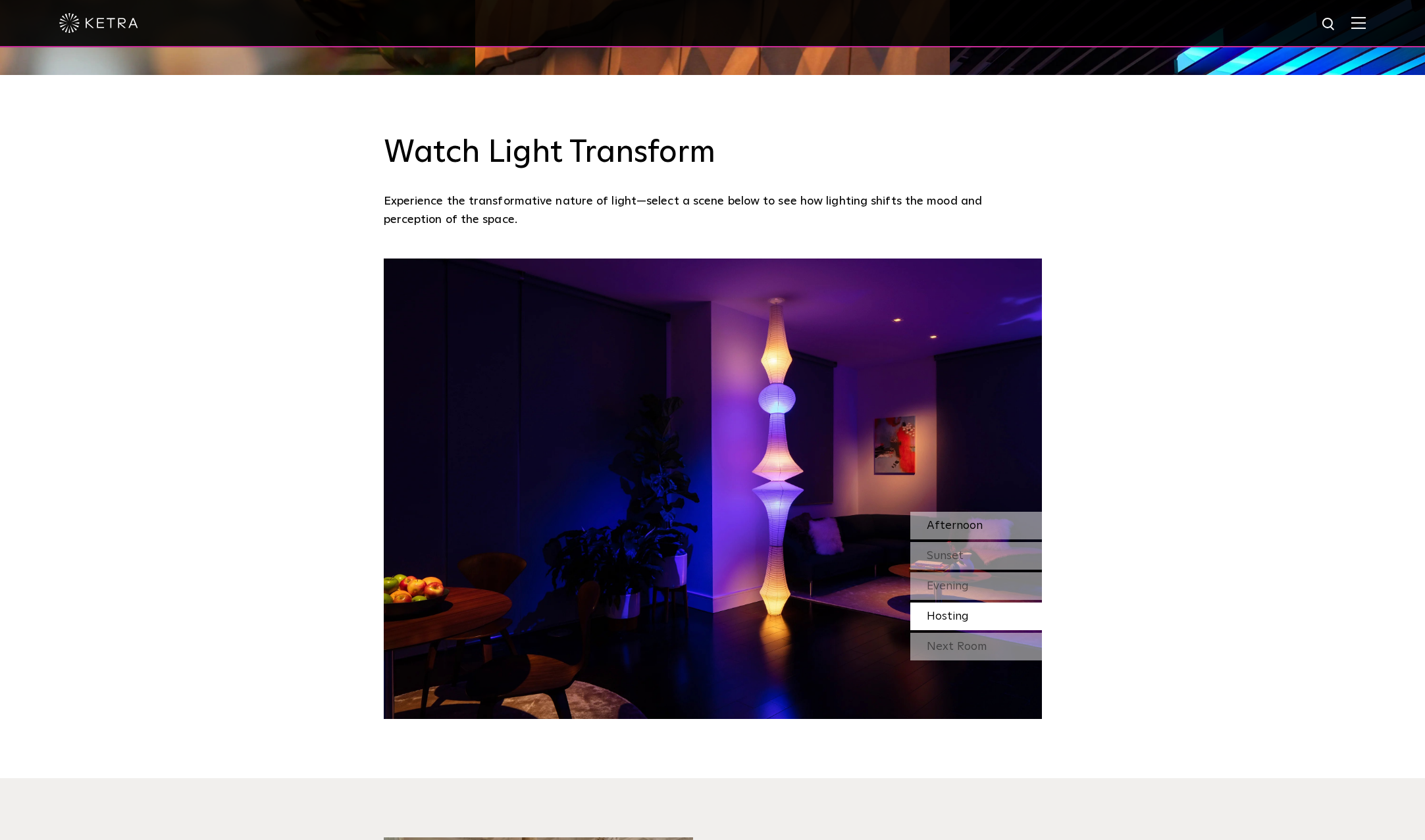
click at [1002, 527] on div "Afternoon" at bounding box center [976, 525] width 131 height 28
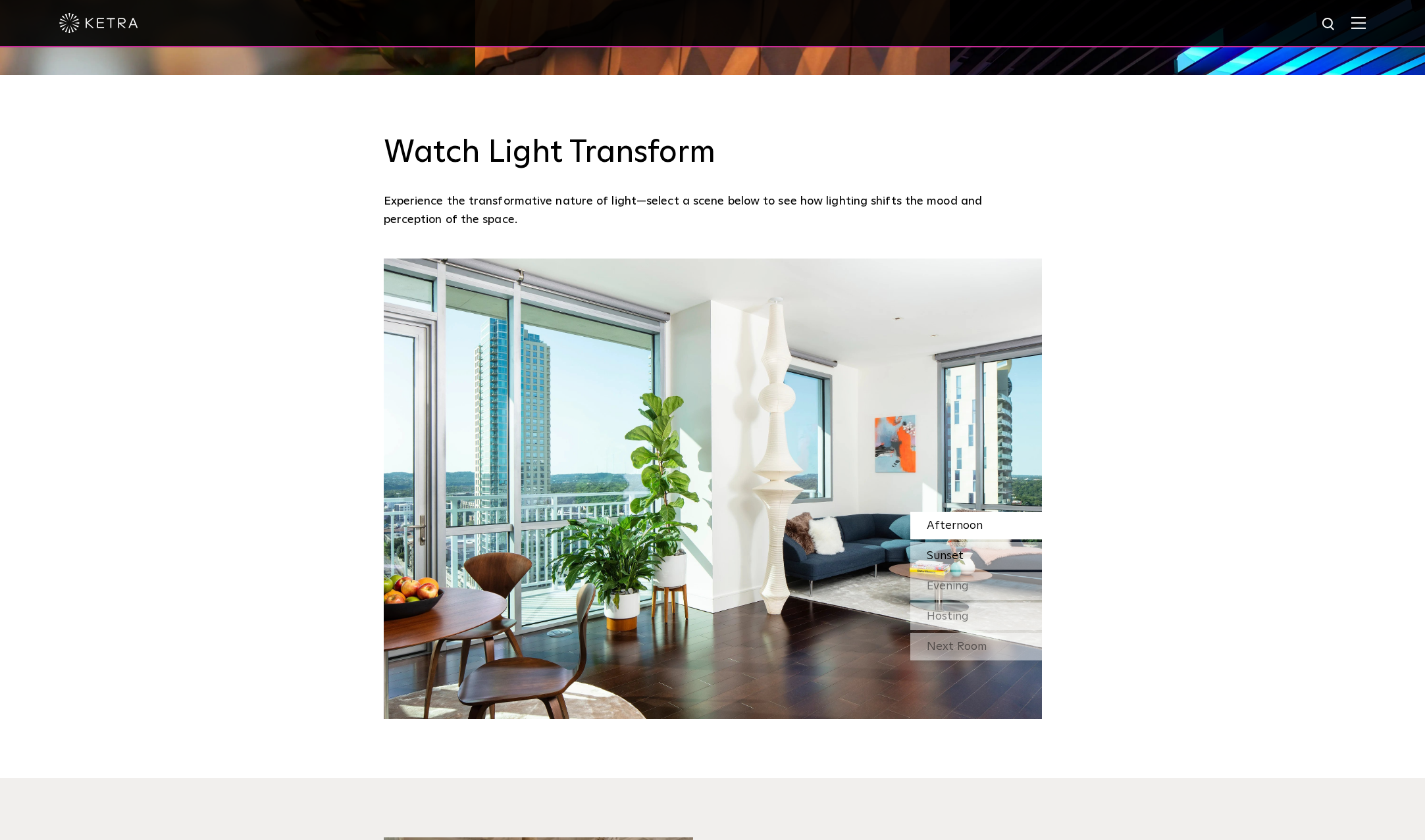
click at [985, 563] on div "Sunset" at bounding box center [976, 555] width 131 height 28
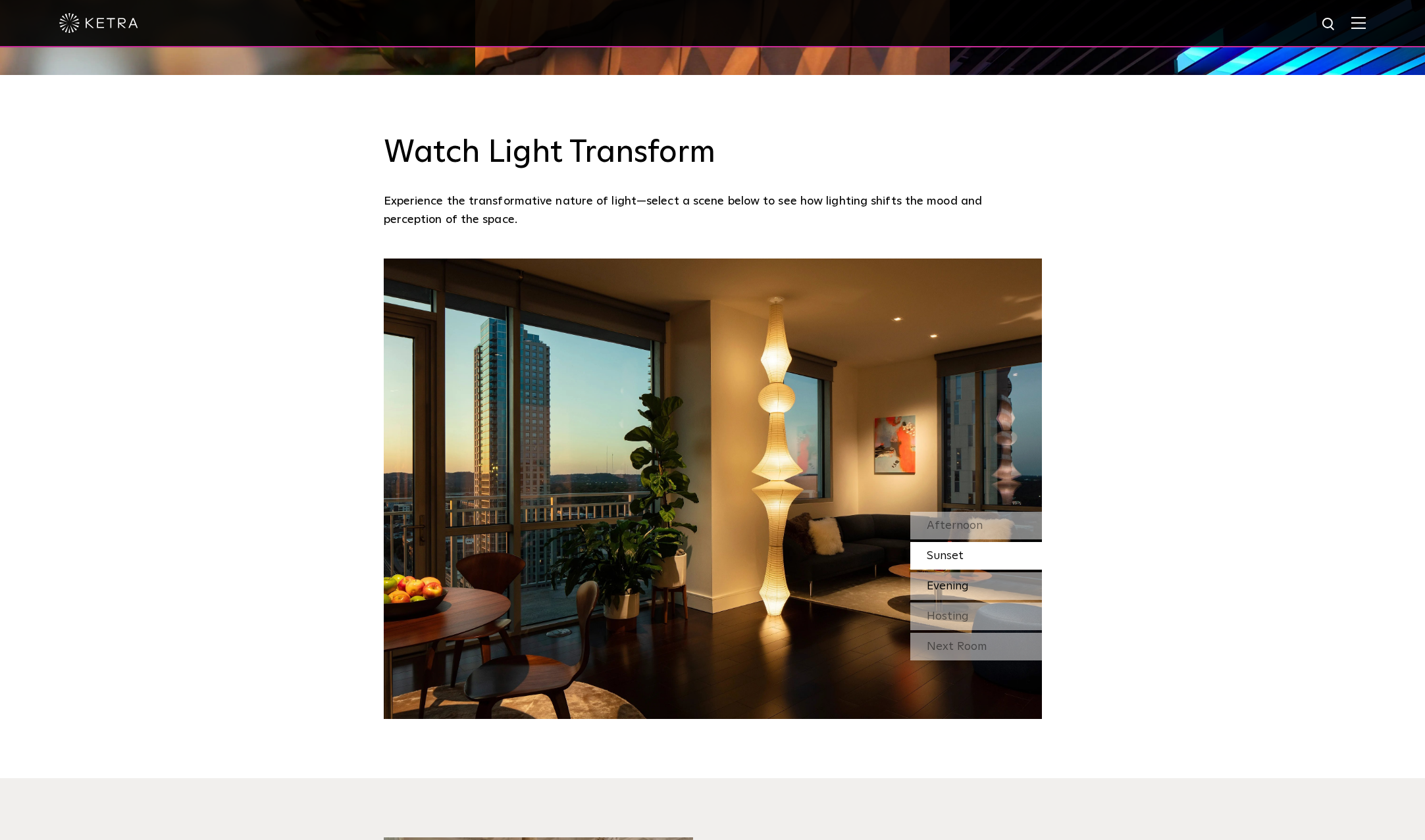
click at [973, 589] on div "Evening" at bounding box center [976, 586] width 131 height 28
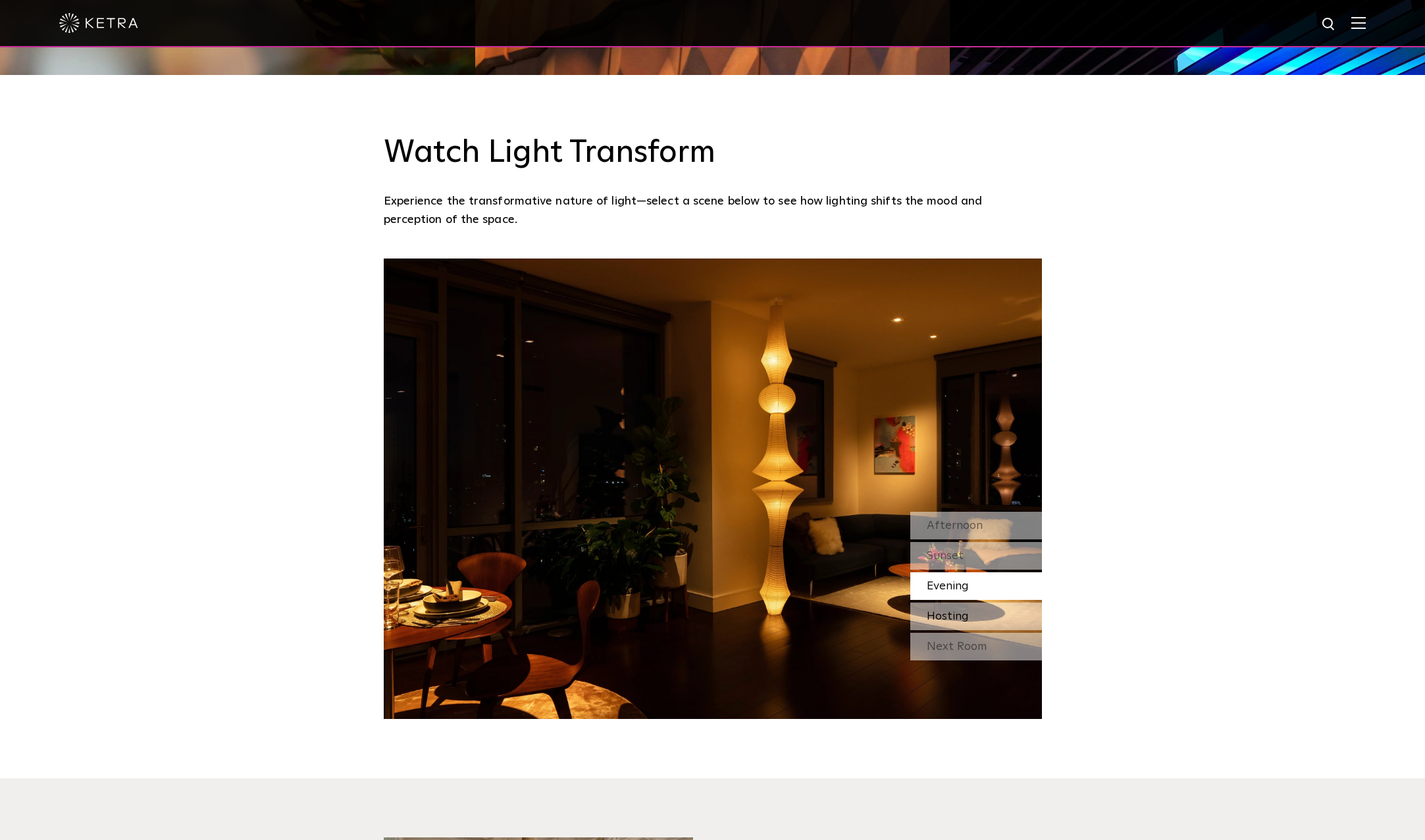
click at [970, 622] on div "Hosting" at bounding box center [976, 616] width 131 height 28
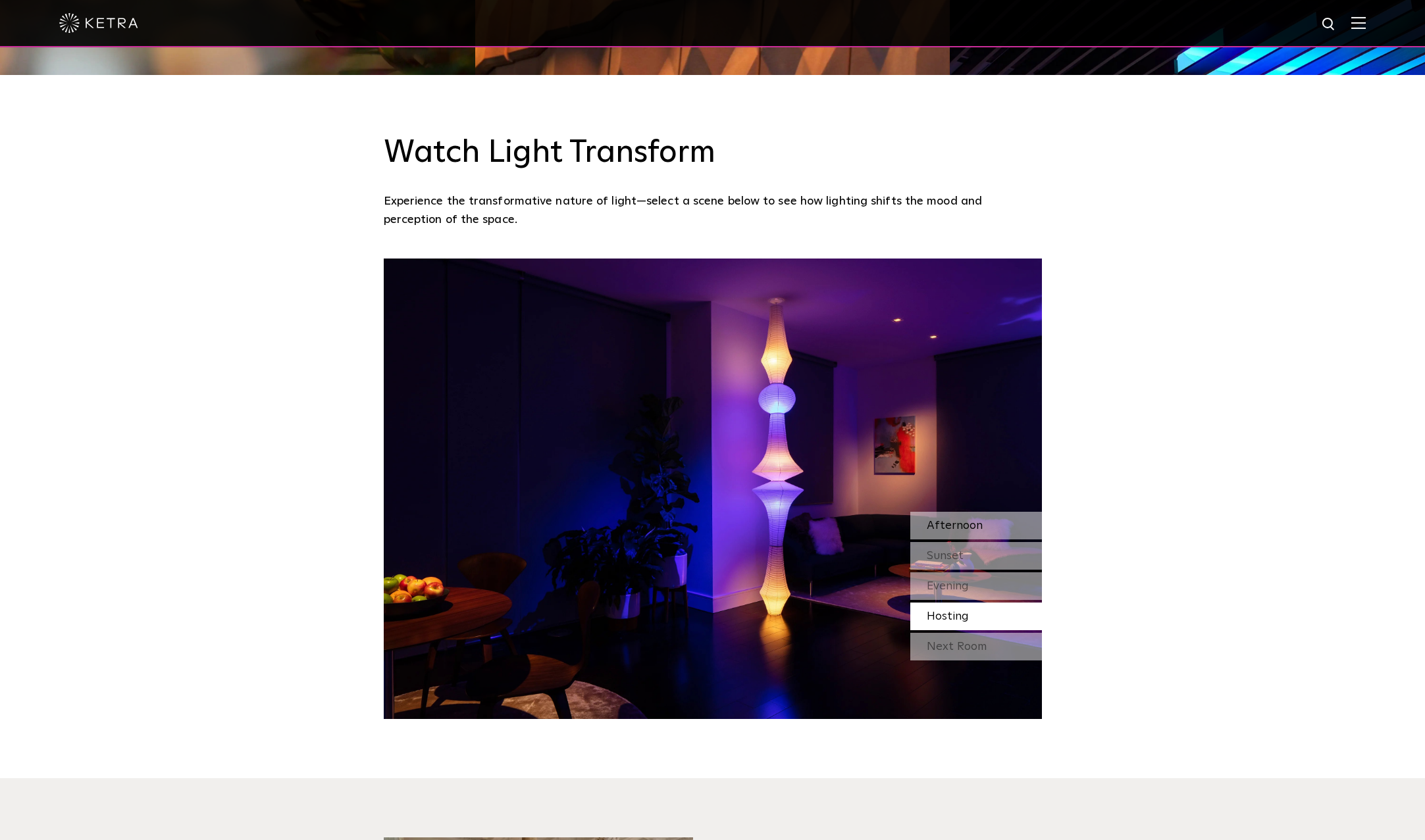
click at [961, 525] on span "Afternoon" at bounding box center [954, 525] width 56 height 12
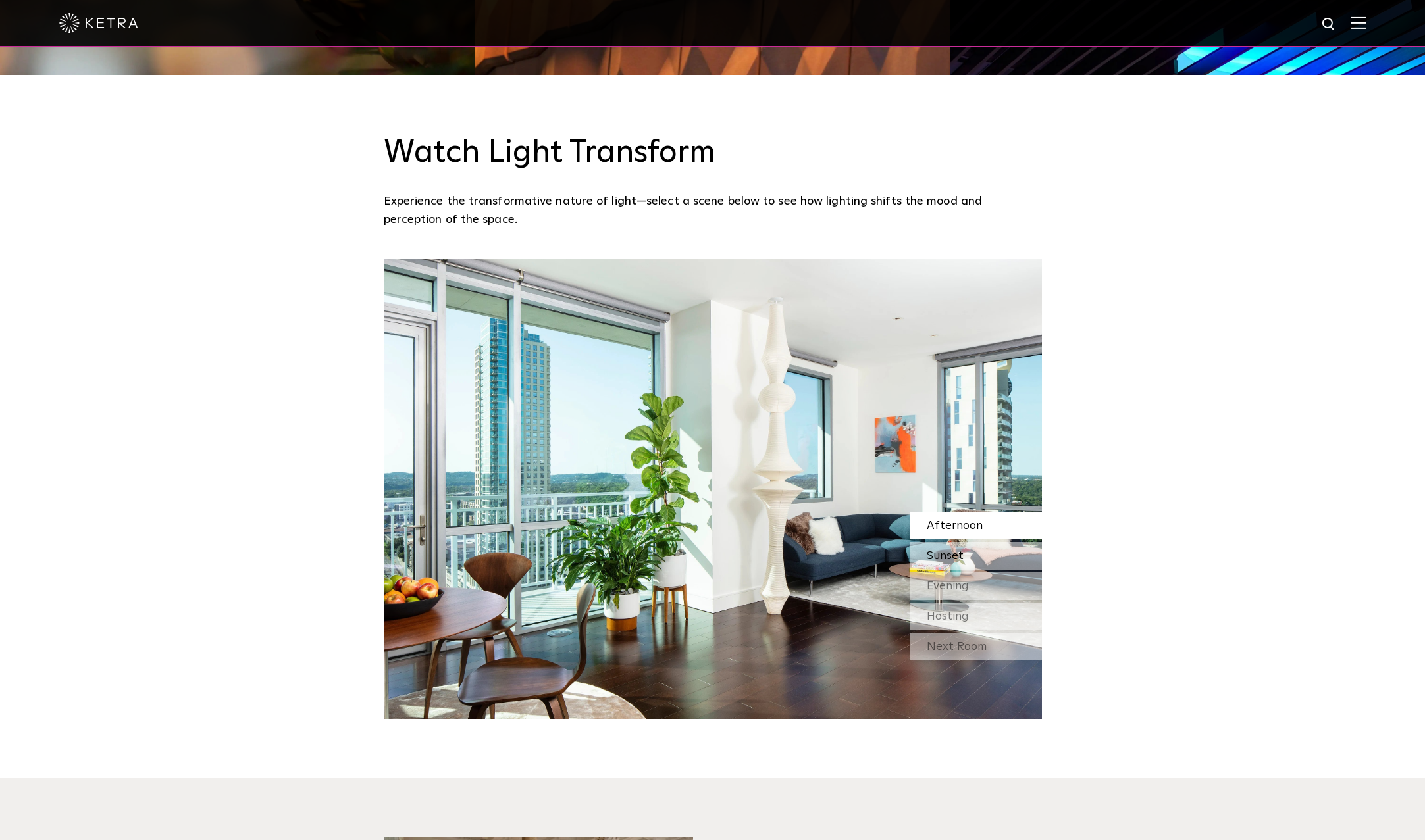
click at [954, 555] on span "Sunset" at bounding box center [945, 555] width 37 height 12
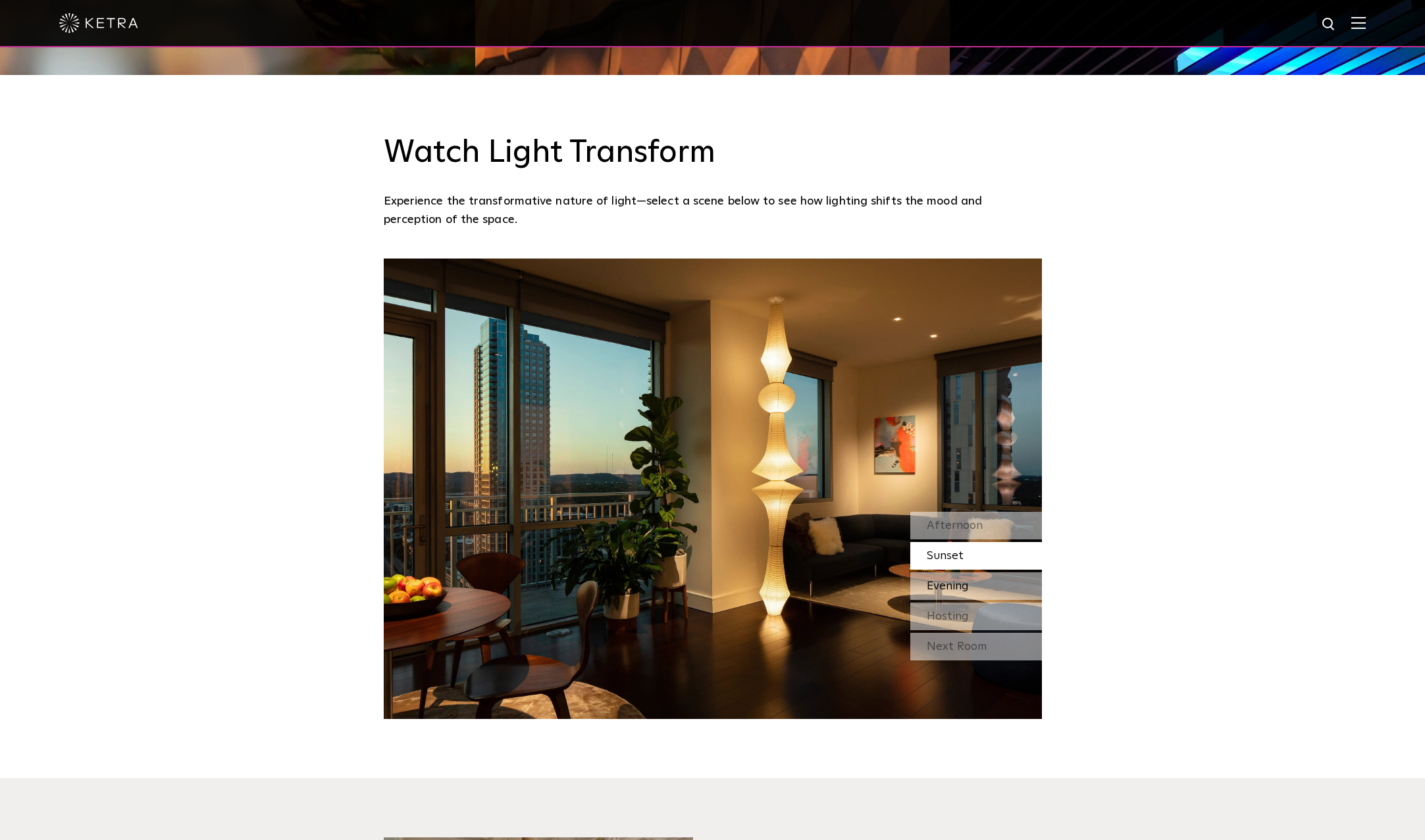
click at [972, 590] on div "Evening" at bounding box center [976, 586] width 131 height 28
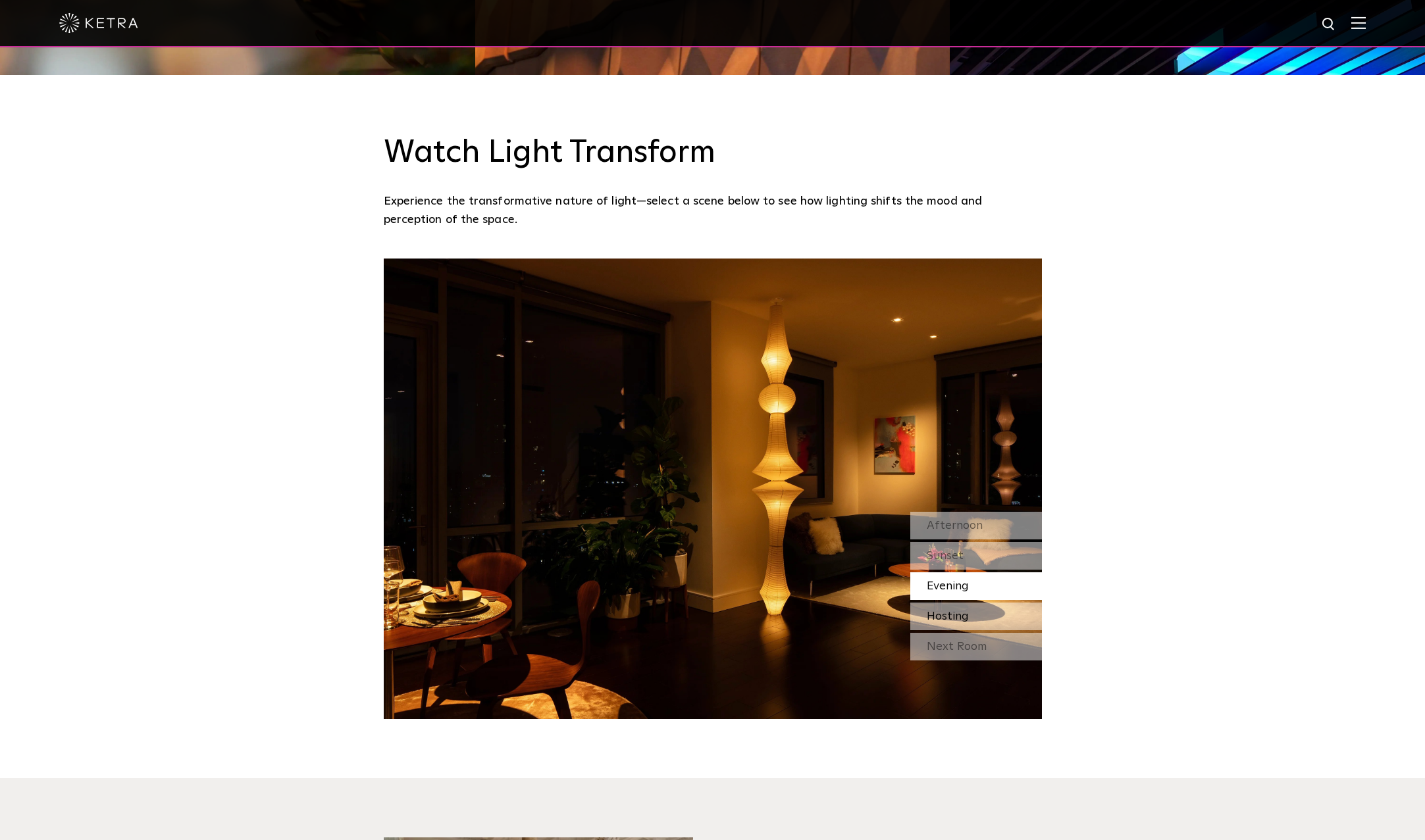
click at [954, 616] on span "Hosting" at bounding box center [948, 616] width 42 height 12
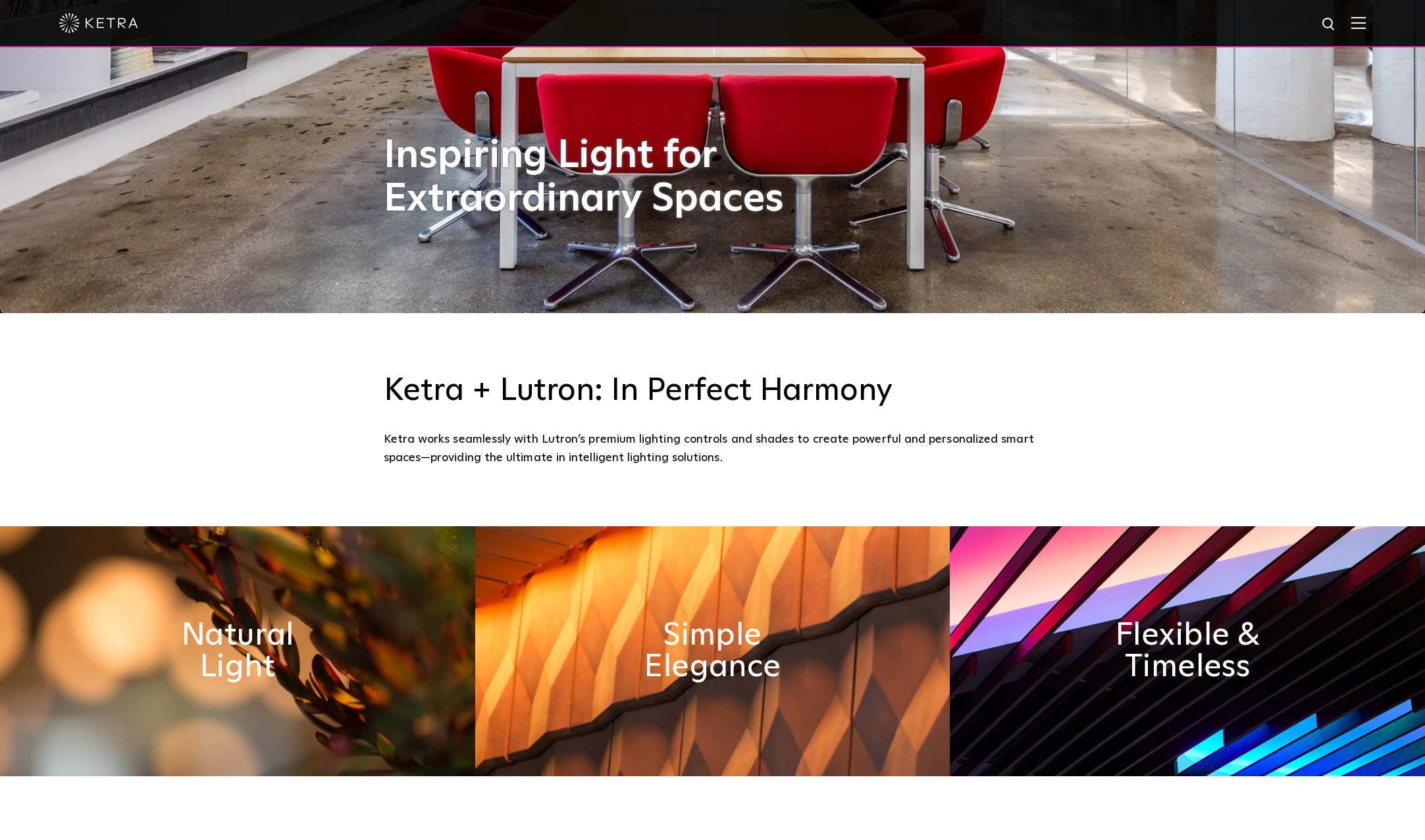
scroll to position [526, 0]
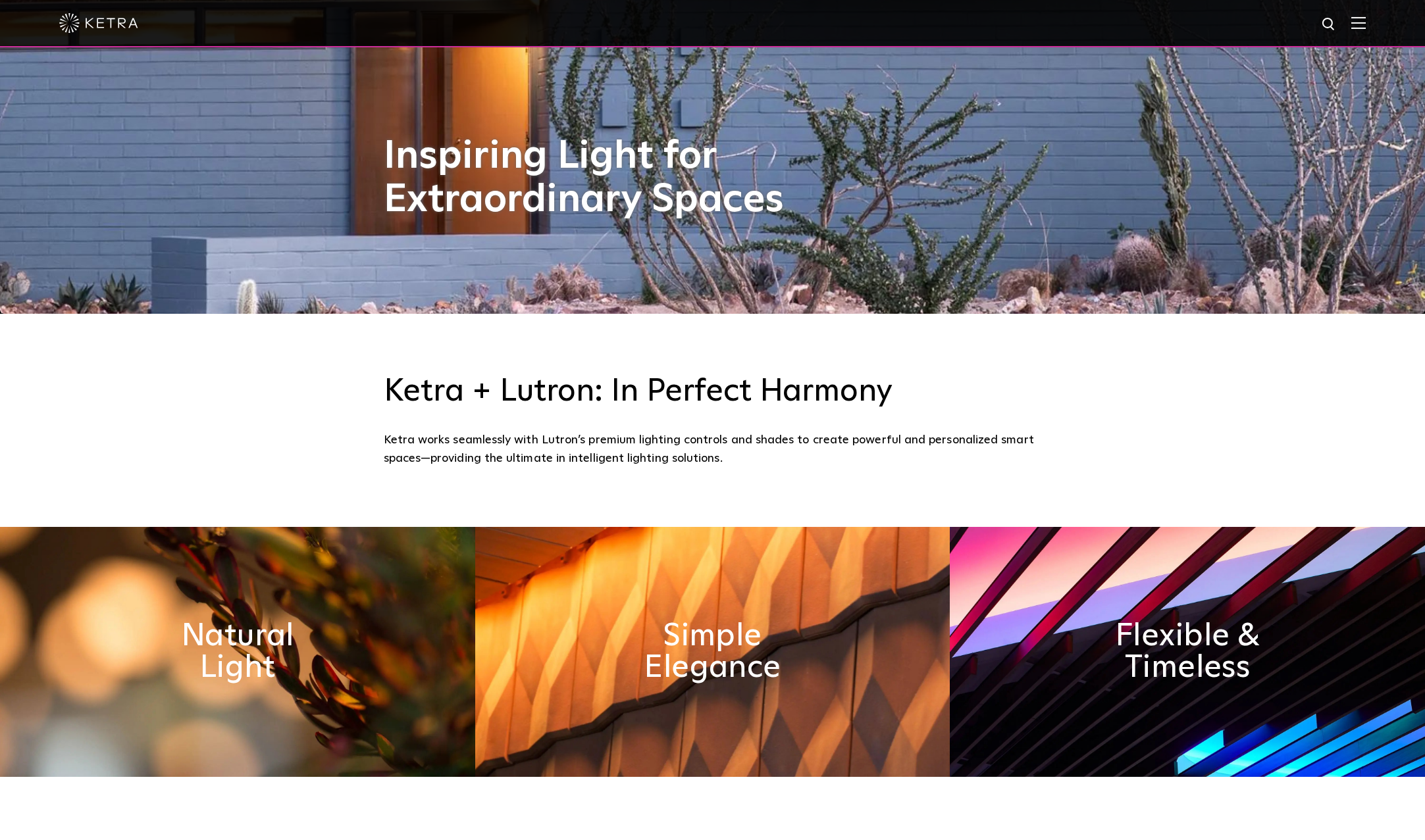
click at [281, 348] on div "[PERSON_NAME] + Lutron: In Perfect Harmony [PERSON_NAME] works seamlessly with …" at bounding box center [712, 420] width 1425 height 213
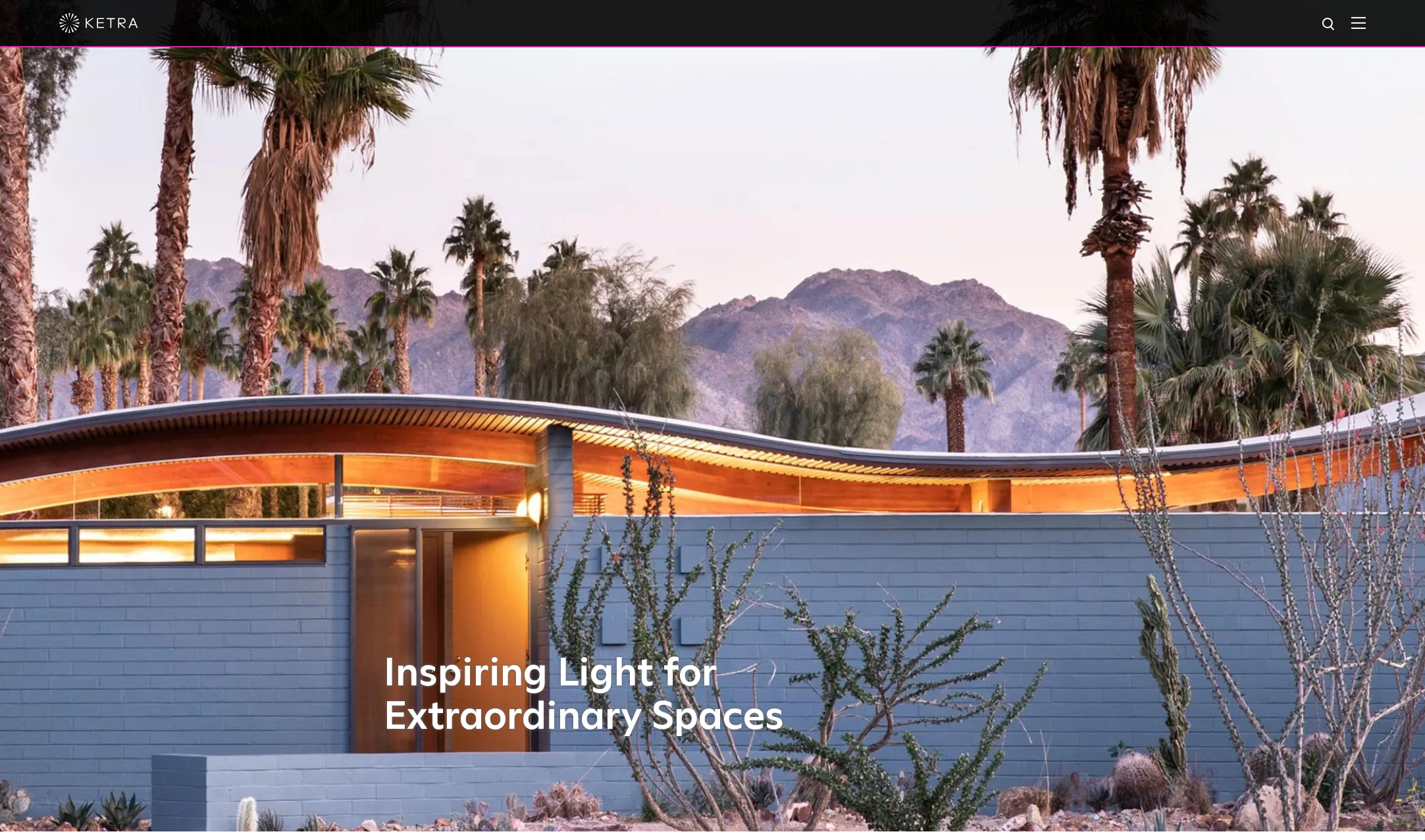
scroll to position [0, 0]
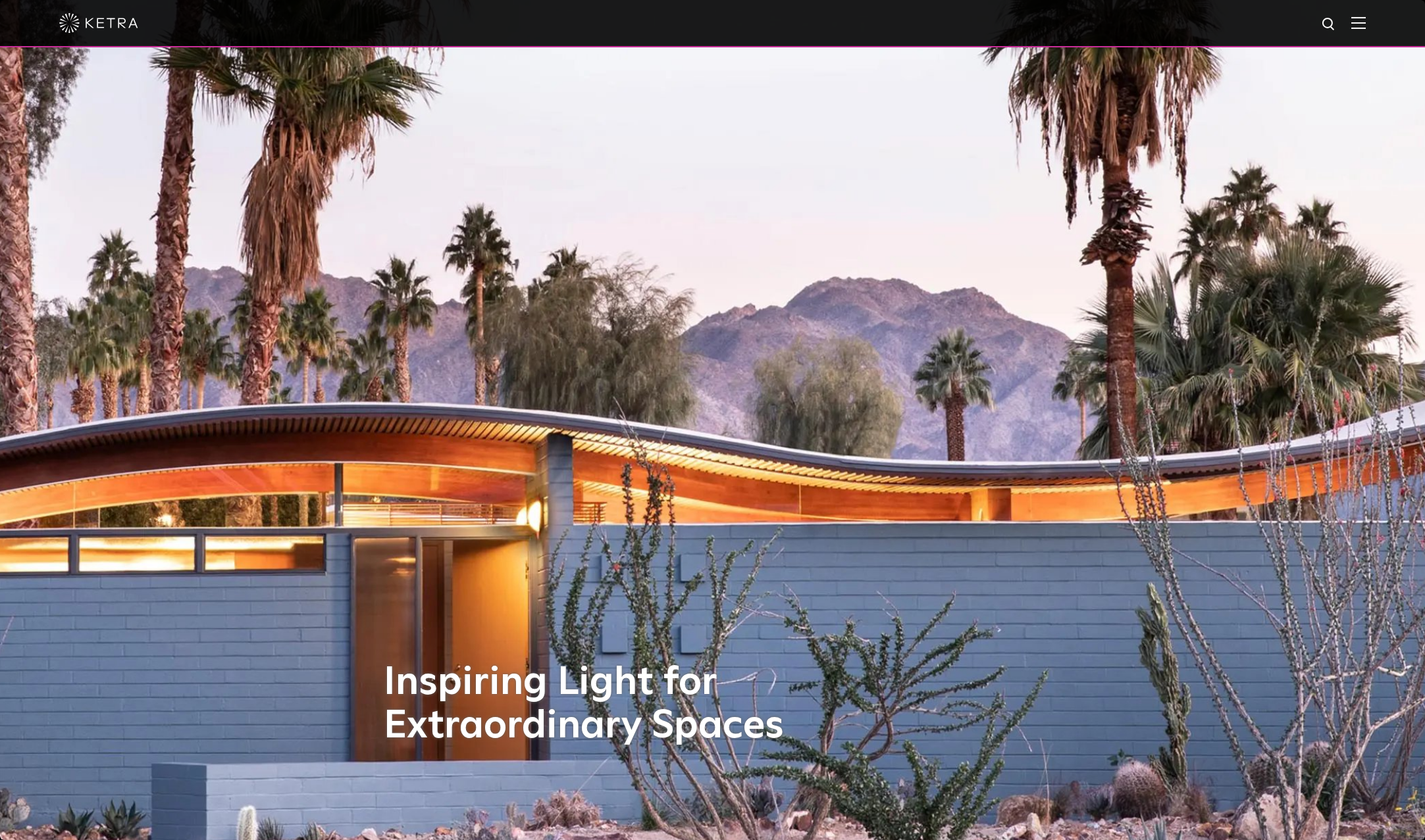
click at [1247, 529] on img at bounding box center [712, 419] width 1853 height 1092
click at [1109, 502] on img at bounding box center [712, 419] width 1853 height 1092
click at [1018, 464] on div "Inspiring Light for Extraordinary Spaces" at bounding box center [713, 420] width 659 height 840
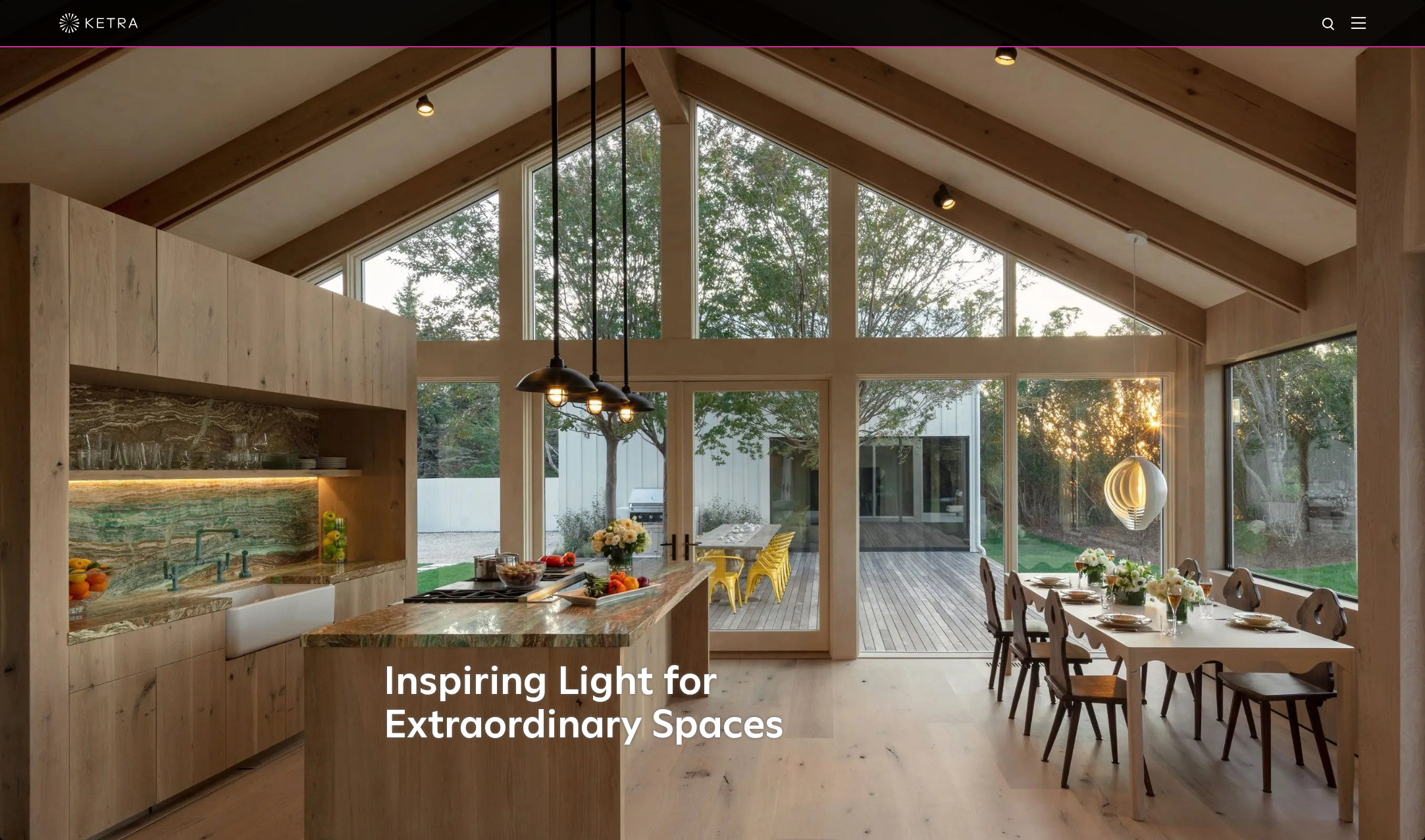
click at [102, 31] on img at bounding box center [98, 23] width 79 height 20
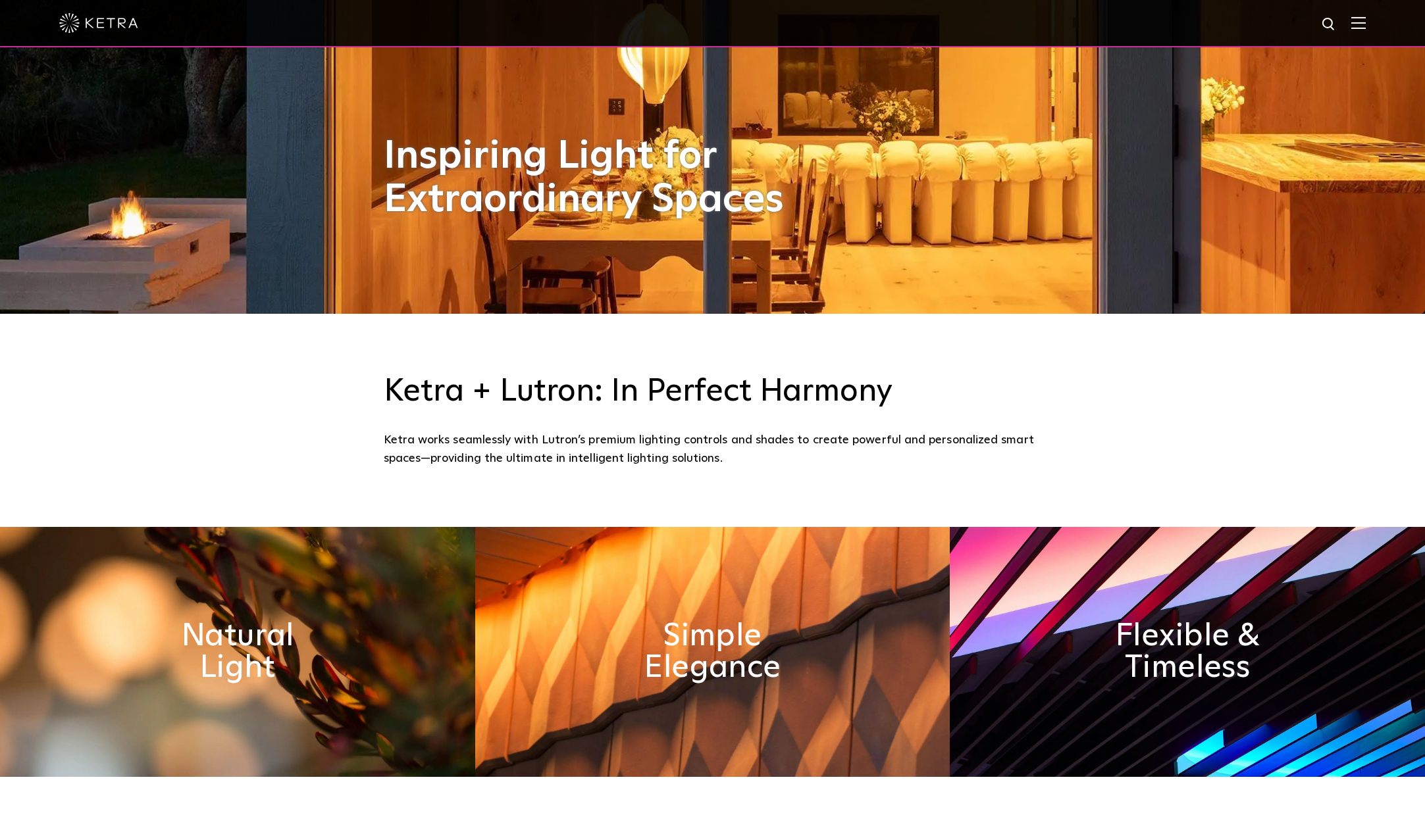
scroll to position [702, 0]
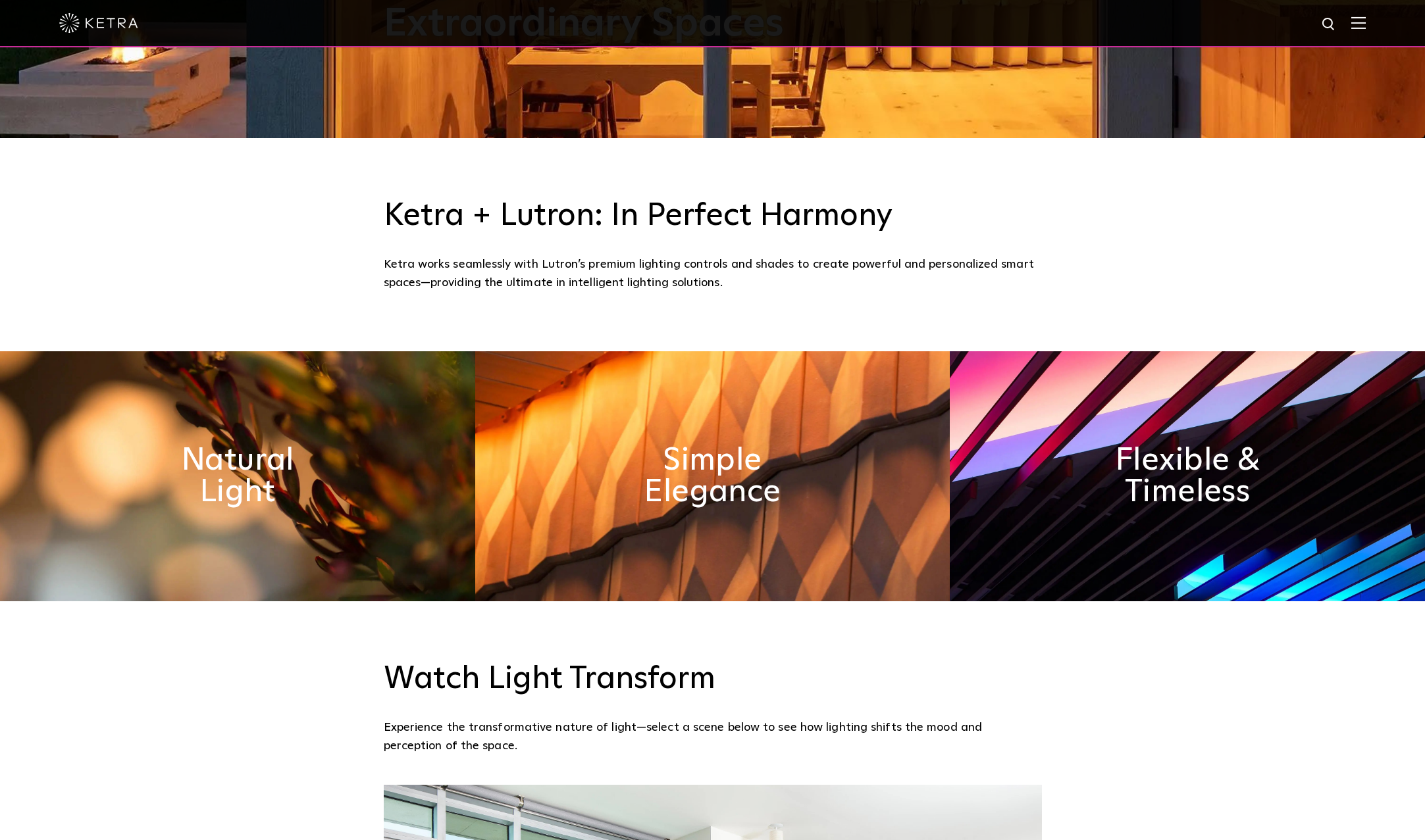
click at [1209, 542] on img at bounding box center [1187, 477] width 475 height 250
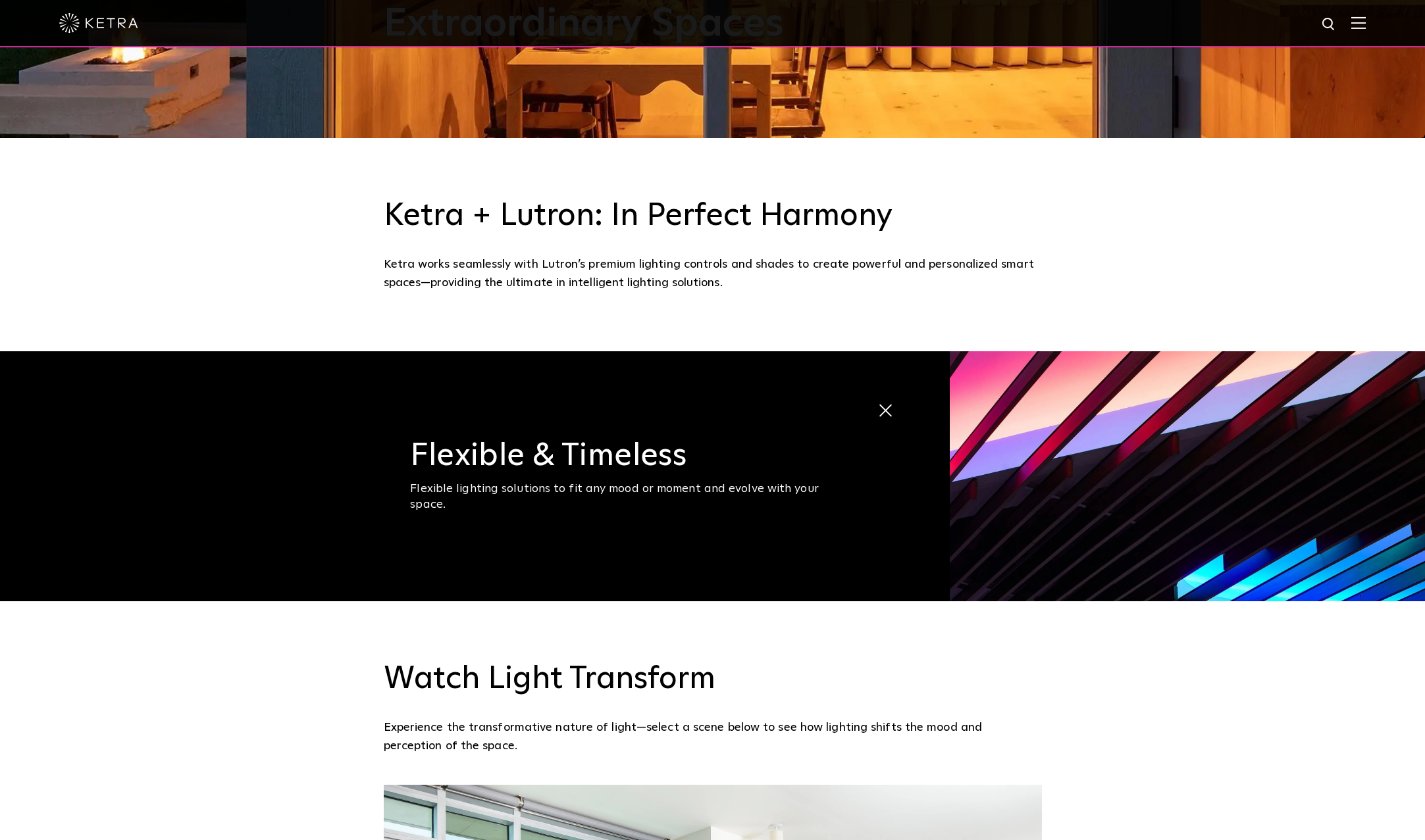
click at [1209, 542] on img at bounding box center [1187, 477] width 475 height 250
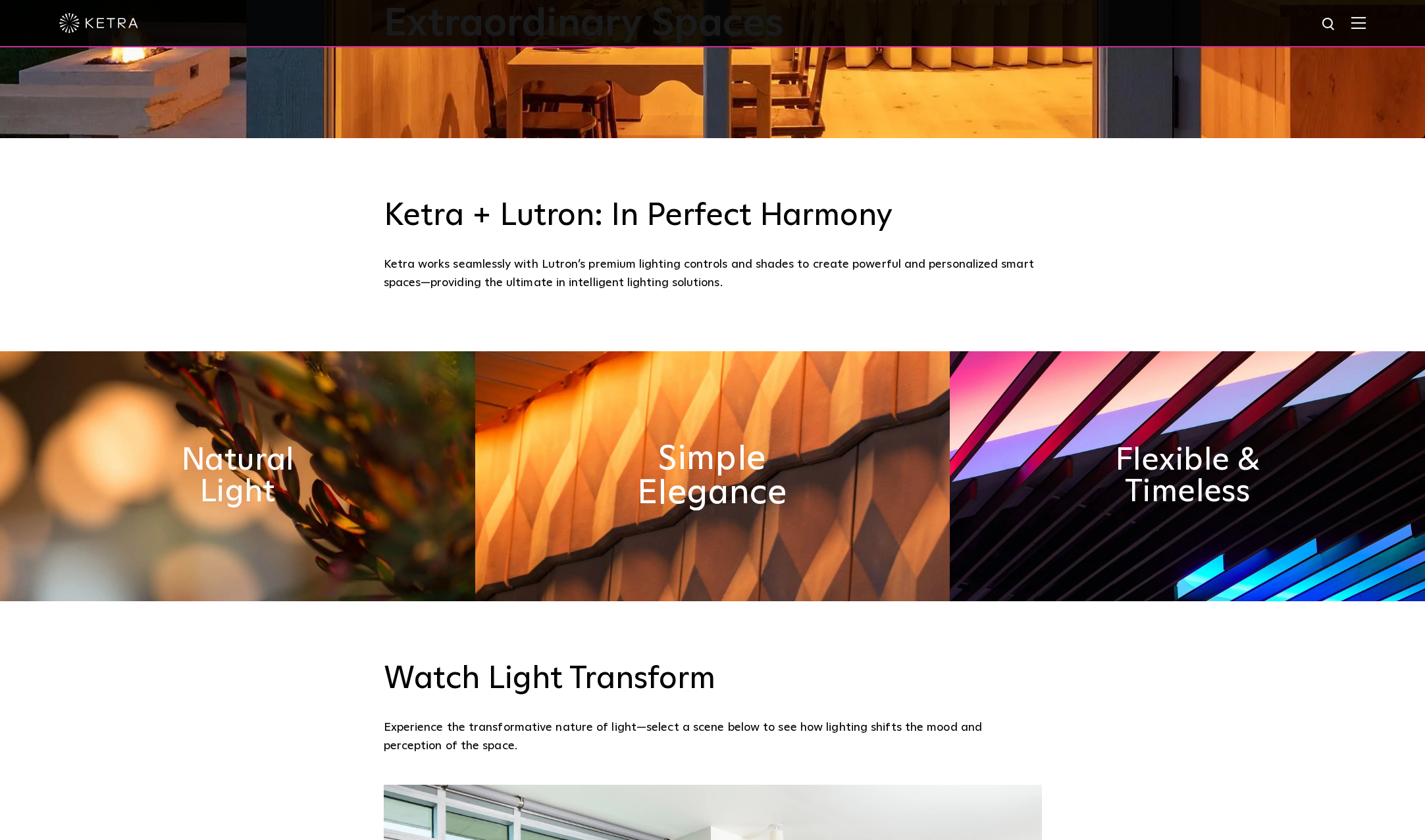
click at [746, 490] on h2 "Simple Elegance" at bounding box center [712, 477] width 186 height 69
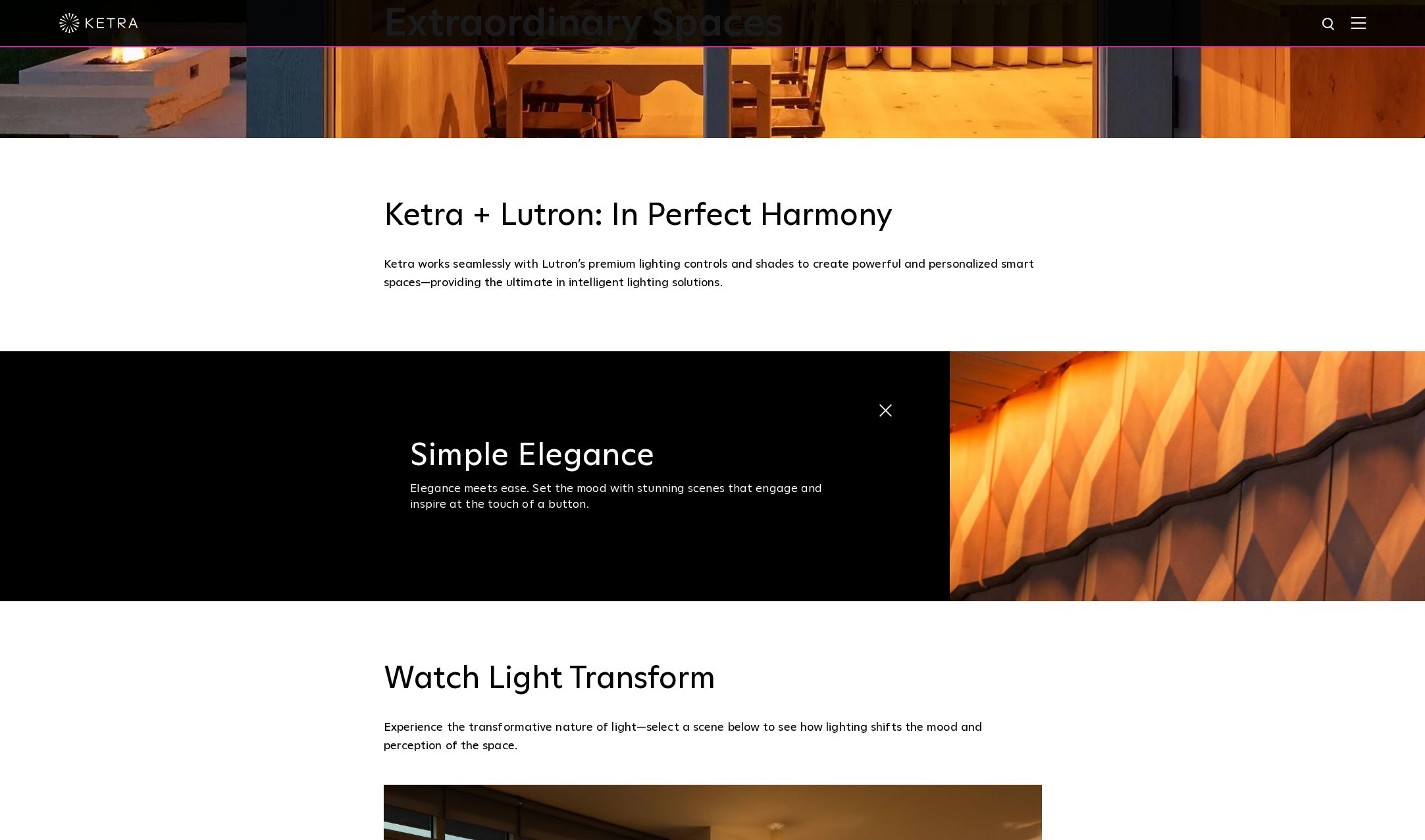
click at [746, 490] on div "Elegance meets ease. Set the mood with stunning scenes that engage and inspire …" at bounding box center [632, 496] width 445 height 31
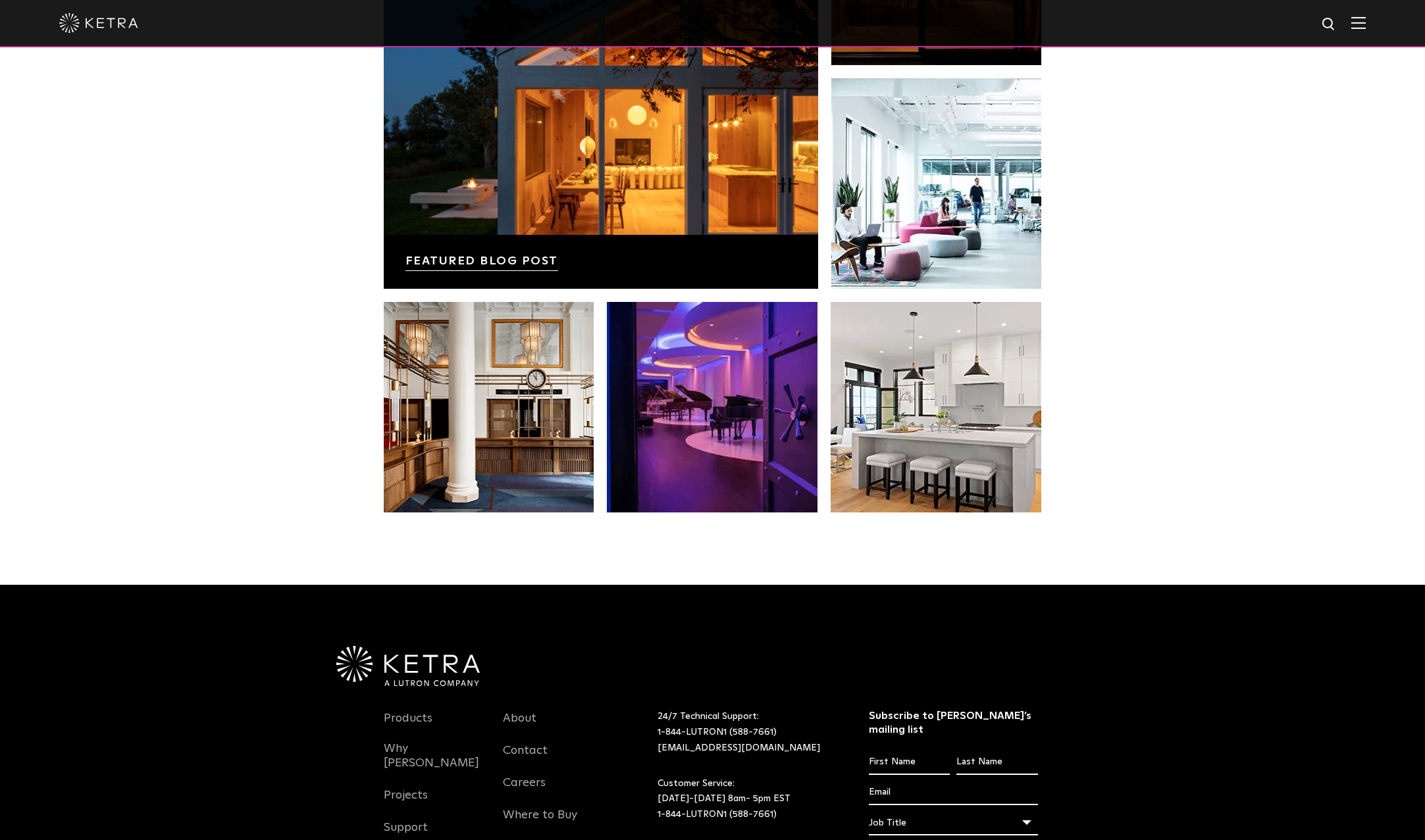
scroll to position [2632, 0]
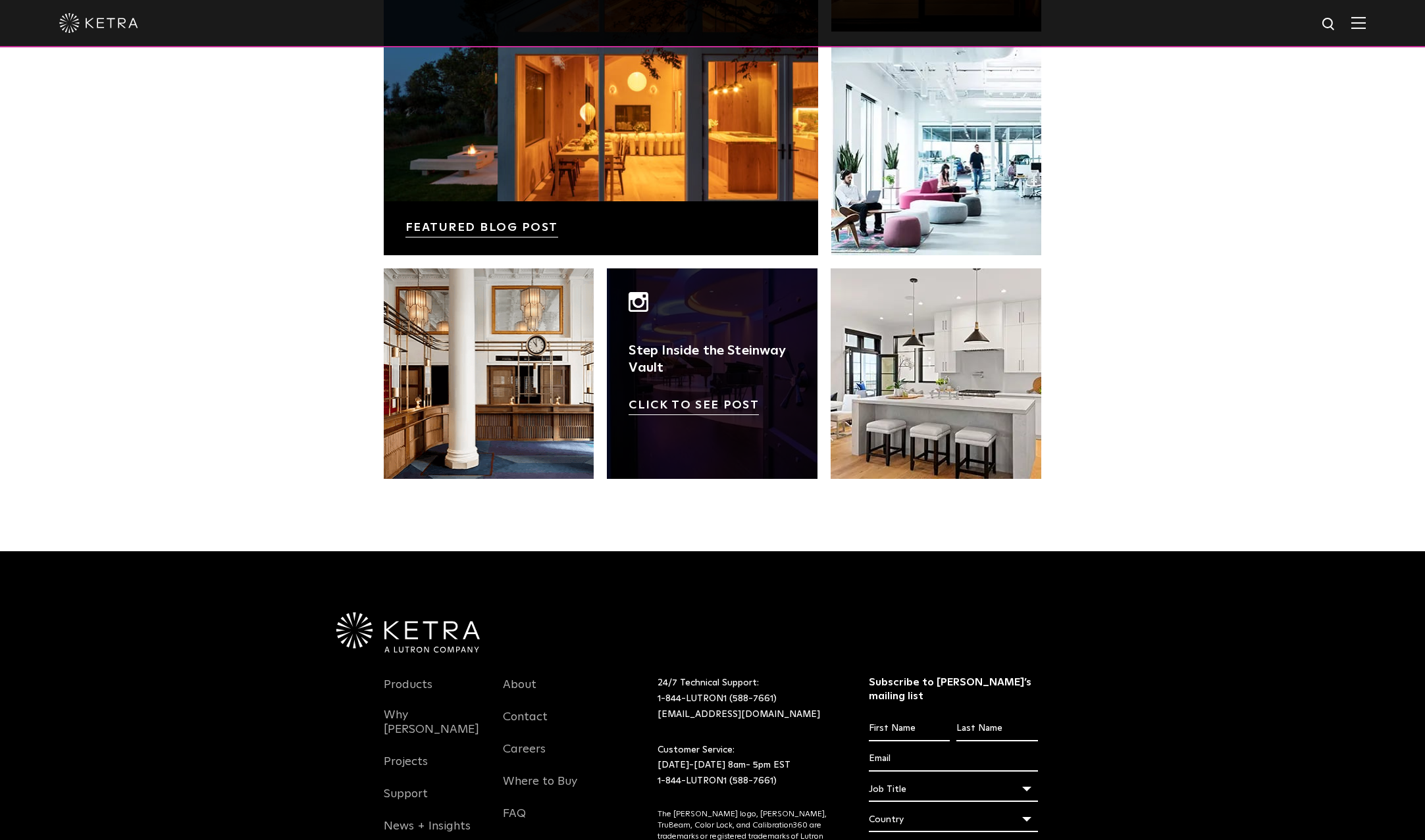
click at [727, 380] on link at bounding box center [712, 374] width 211 height 211
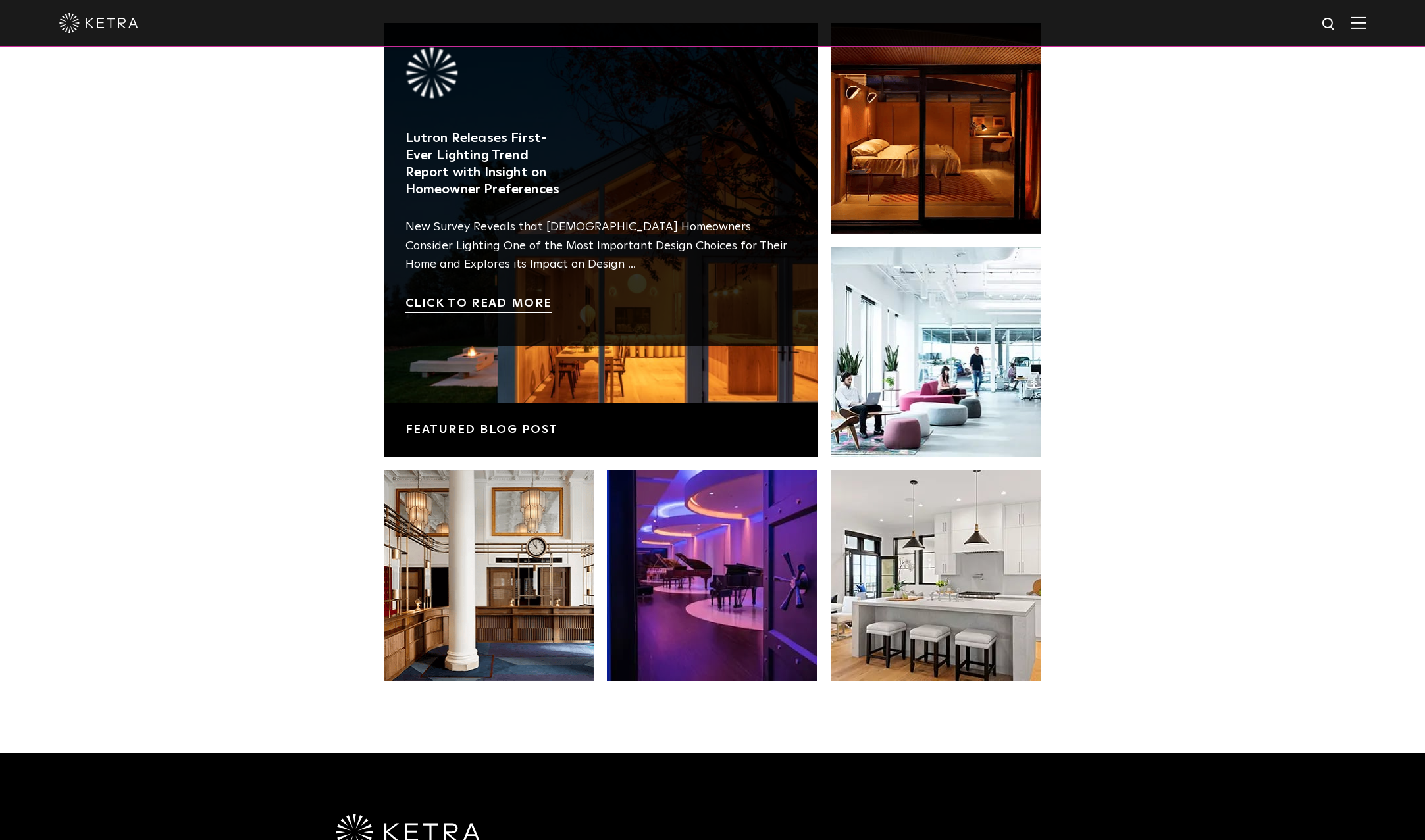
scroll to position [2282, 0]
